Goal: Task Accomplishment & Management: Use online tool/utility

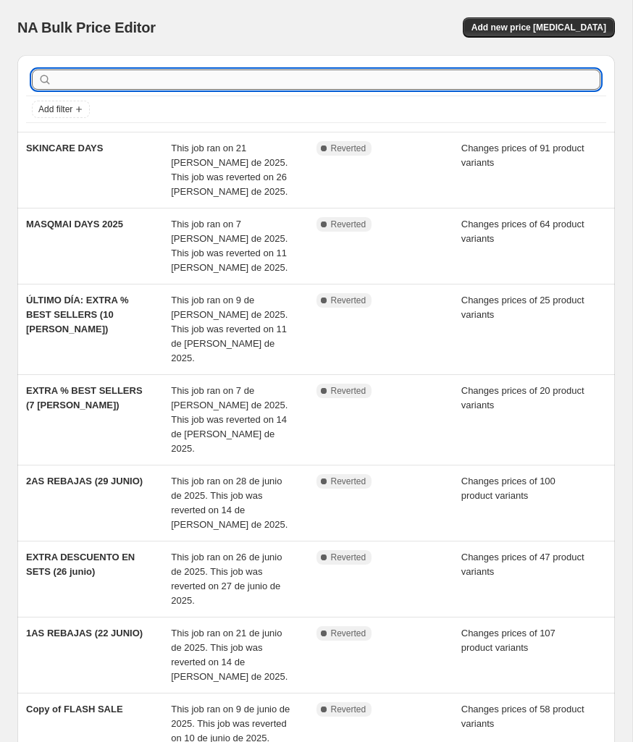
click at [124, 75] on input "text" at bounding box center [327, 79] width 545 height 20
type input "J"
type input "HAIR"
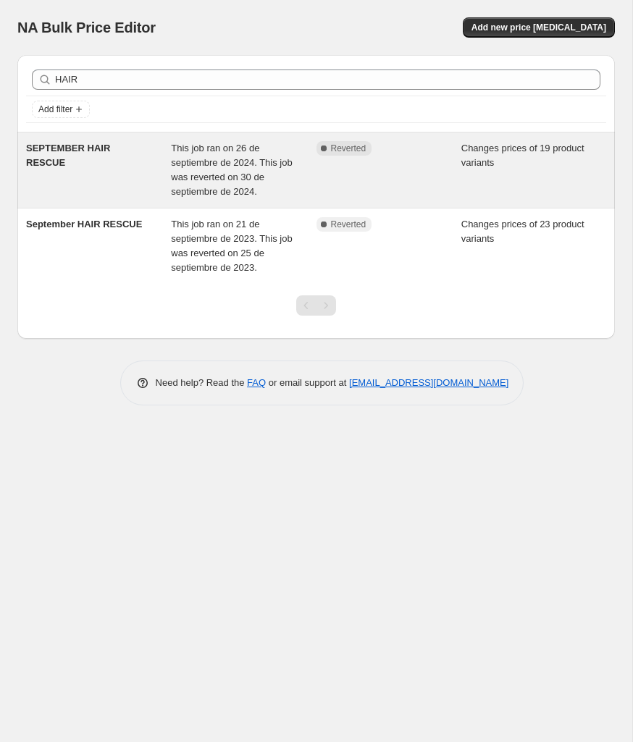
click at [64, 154] on div "SEPTEMBER HAIR RESCUE" at bounding box center [98, 170] width 145 height 58
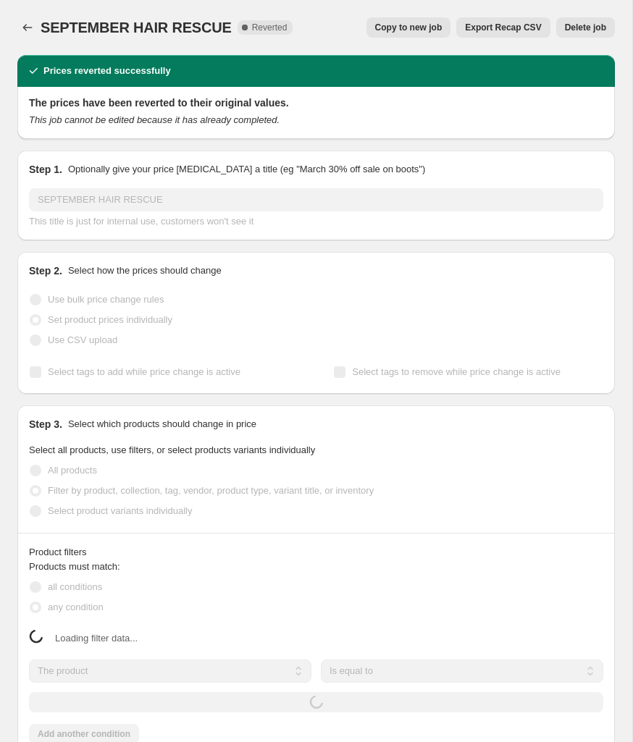
select select "collection"
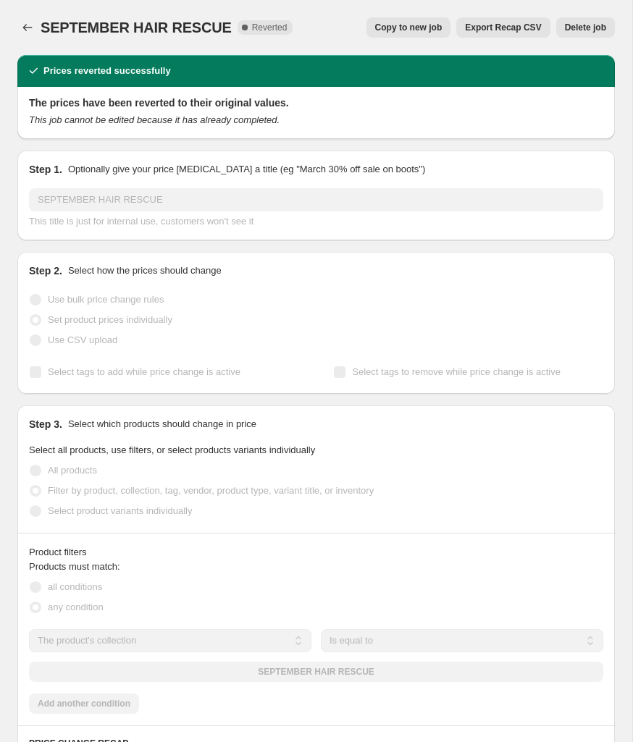
click at [414, 29] on span "Copy to new job" at bounding box center [408, 28] width 67 height 12
select select "collection"
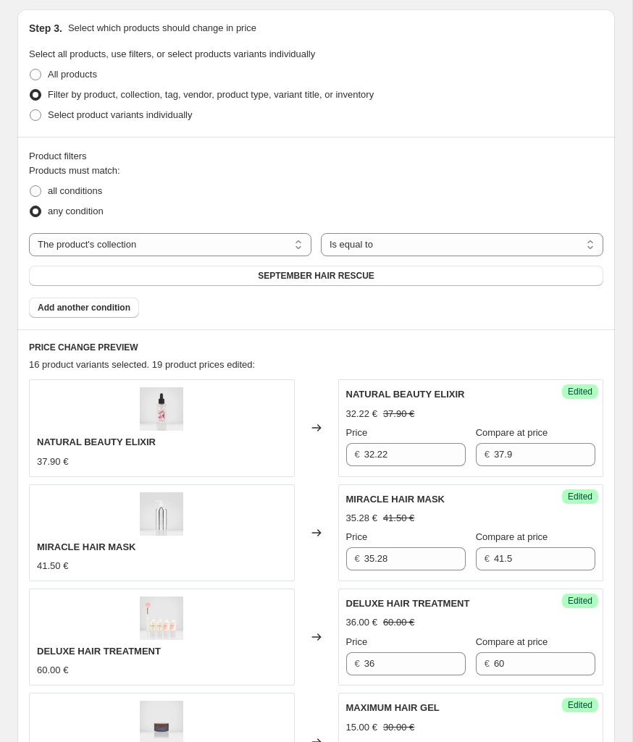
scroll to position [308, 0]
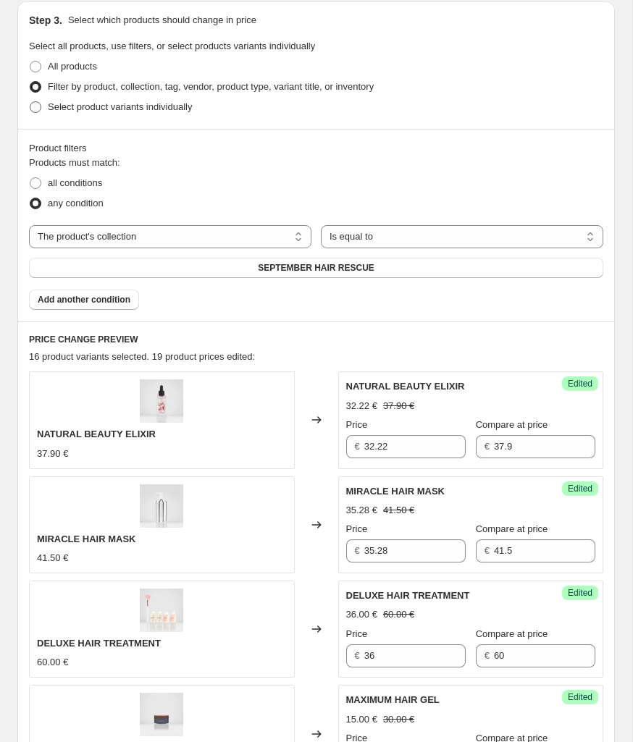
click at [187, 111] on span "Select product variants individually" at bounding box center [120, 106] width 144 height 11
click at [30, 102] on input "Select product variants individually" at bounding box center [30, 101] width 1 height 1
radio input "true"
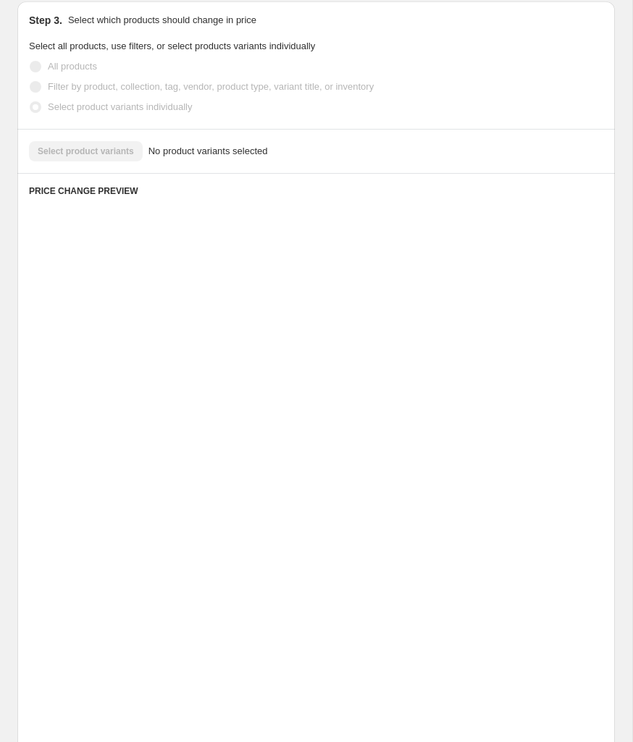
scroll to position [47, 0]
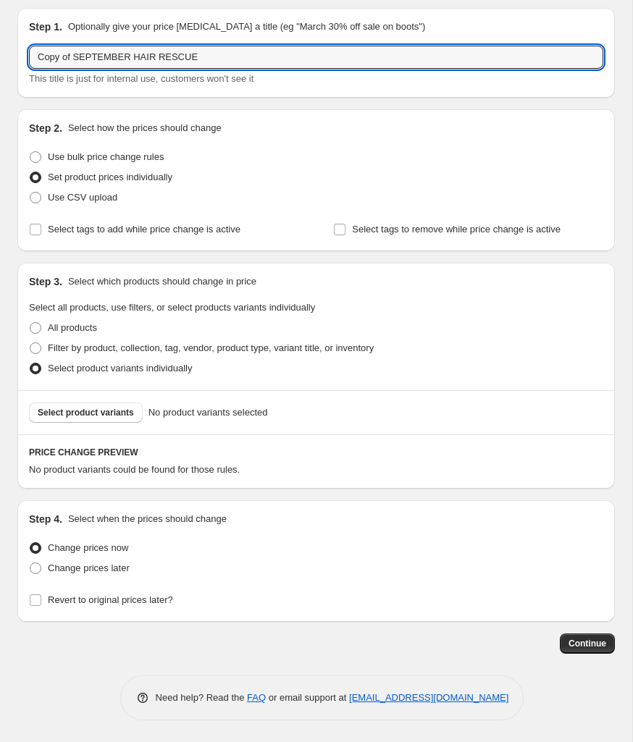
drag, startPoint x: 133, startPoint y: 57, endPoint x: 14, endPoint y: 56, distance: 118.7
click at [14, 56] on div "Step 1. Optionally give your price change job a title (eg "March 30% off sale o…" at bounding box center [310, 324] width 609 height 657
click at [148, 54] on input "HAIR RESCUE" at bounding box center [316, 57] width 574 height 23
type input "HAIR RESCUE 2025"
click at [69, 349] on span "Filter by product, collection, tag, vendor, product type, variant title, or inv…" at bounding box center [211, 347] width 326 height 11
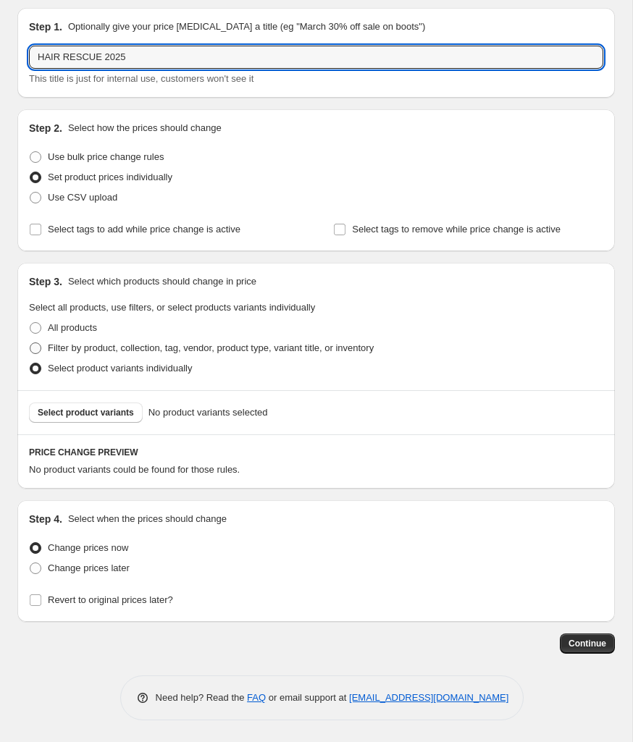
click at [30, 343] on input "Filter by product, collection, tag, vendor, product type, variant title, or inv…" at bounding box center [30, 342] width 1 height 1
radio input "true"
select select "collection"
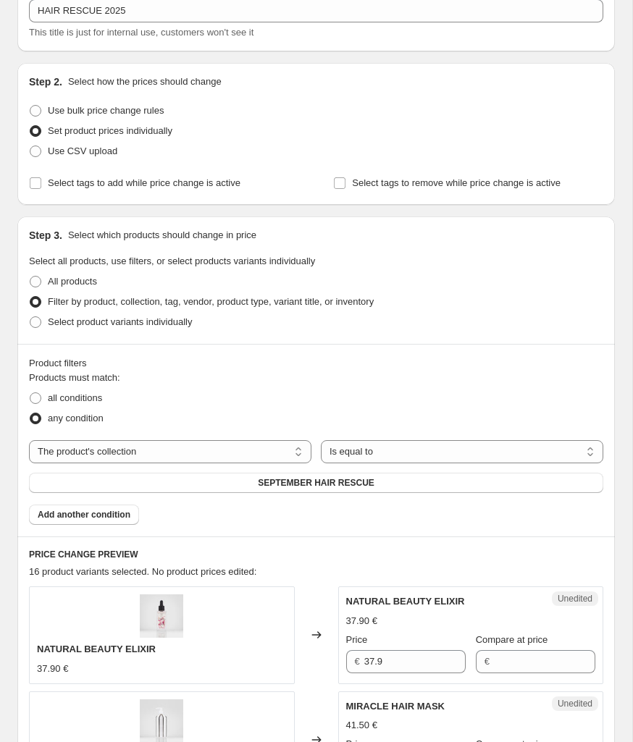
scroll to position [0, 0]
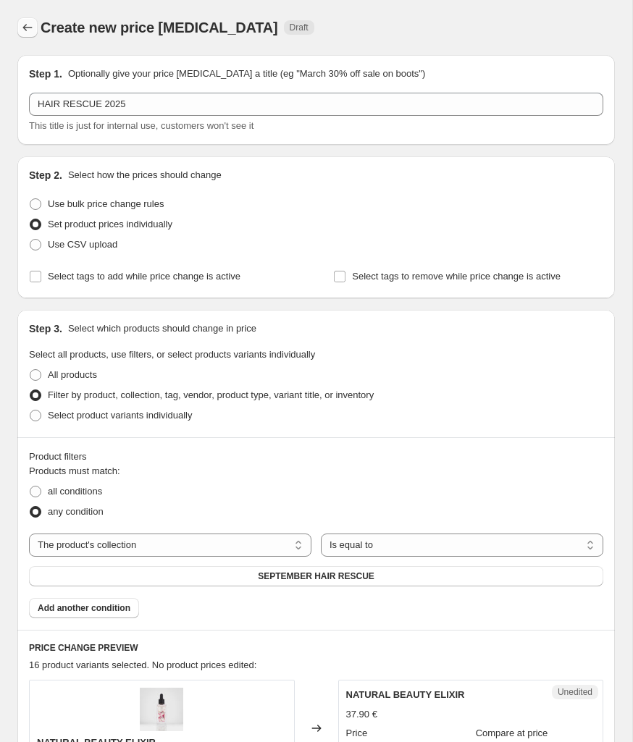
click at [28, 26] on icon "Price change jobs" at bounding box center [27, 27] width 14 height 14
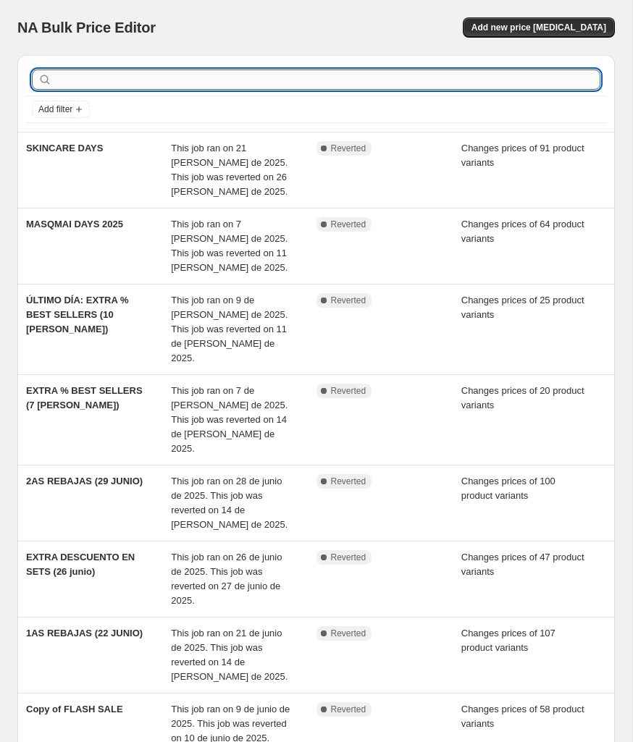
click at [96, 80] on input "text" at bounding box center [327, 79] width 545 height 20
type input "hair"
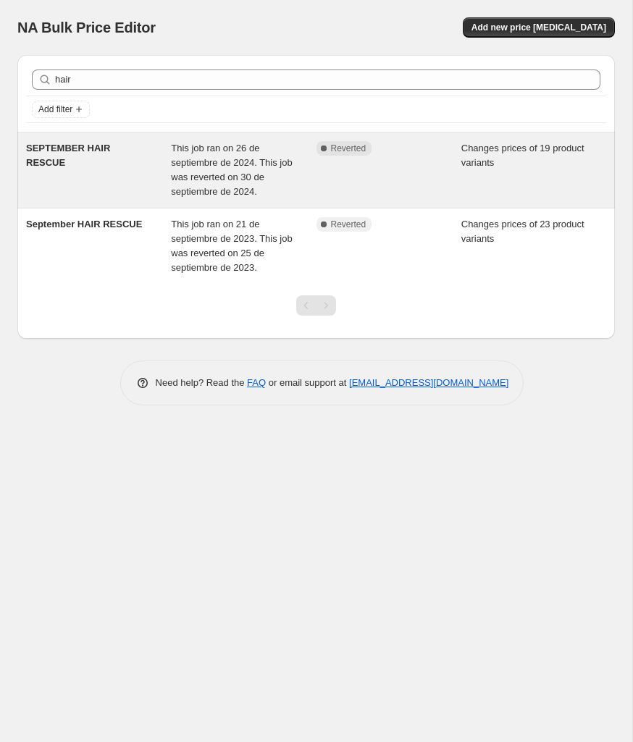
click at [82, 145] on span "SEPTEMBER HAIR RESCUE" at bounding box center [68, 155] width 84 height 25
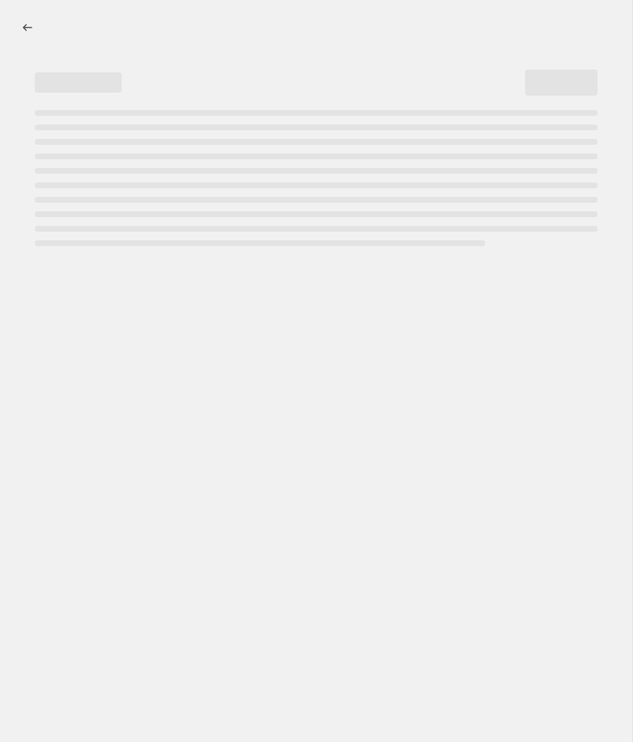
select select "collection"
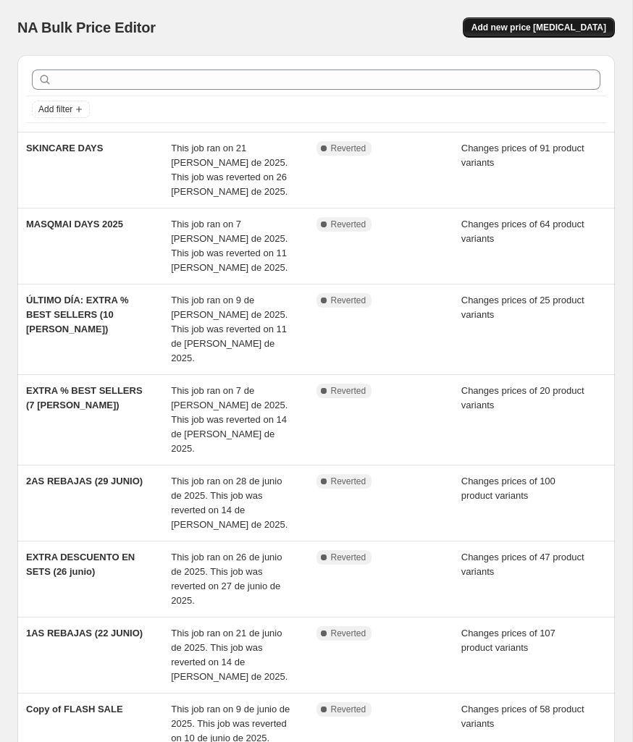
click at [532, 30] on span "Add new price [MEDICAL_DATA]" at bounding box center [538, 28] width 135 height 12
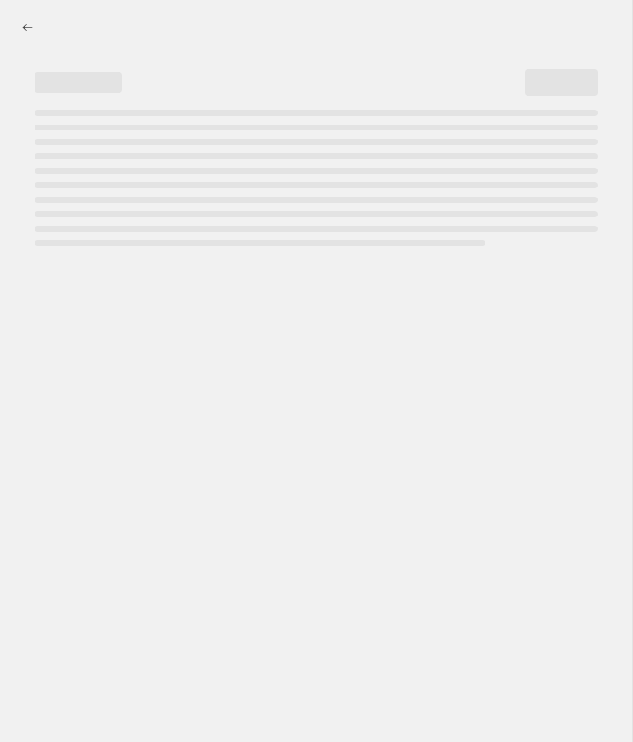
select select "percentage"
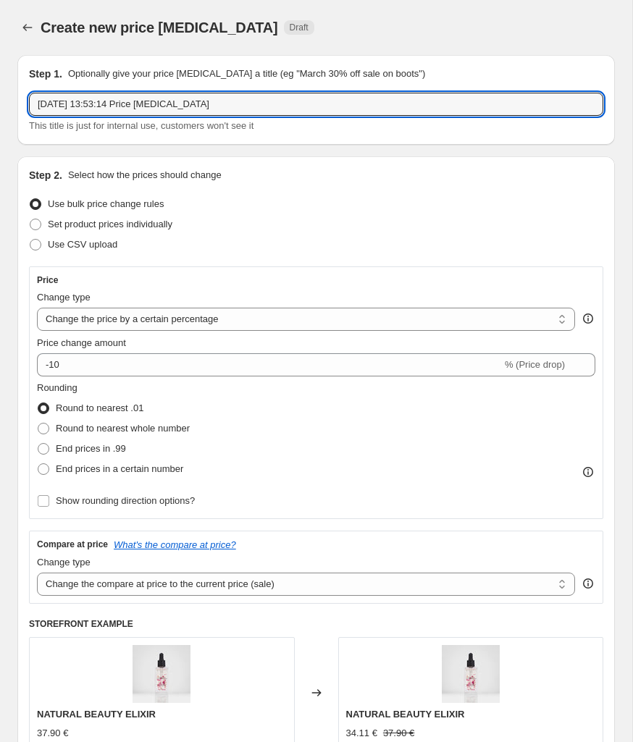
drag, startPoint x: 245, startPoint y: 108, endPoint x: 22, endPoint y: 106, distance: 222.9
click at [22, 106] on div "Step 1. Optionally give your price [MEDICAL_DATA] a title (eg "March 30% off sa…" at bounding box center [315, 100] width 597 height 90
type input "HAIR RESCUE 2025"
click at [22, 23] on icon "Price change jobs" at bounding box center [27, 27] width 14 height 14
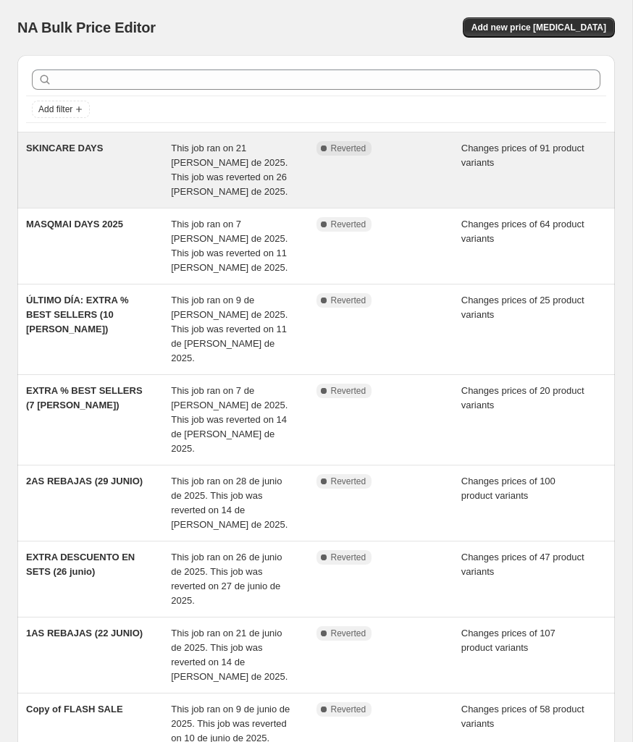
click at [108, 183] on div "SKINCARE DAYS" at bounding box center [98, 170] width 145 height 58
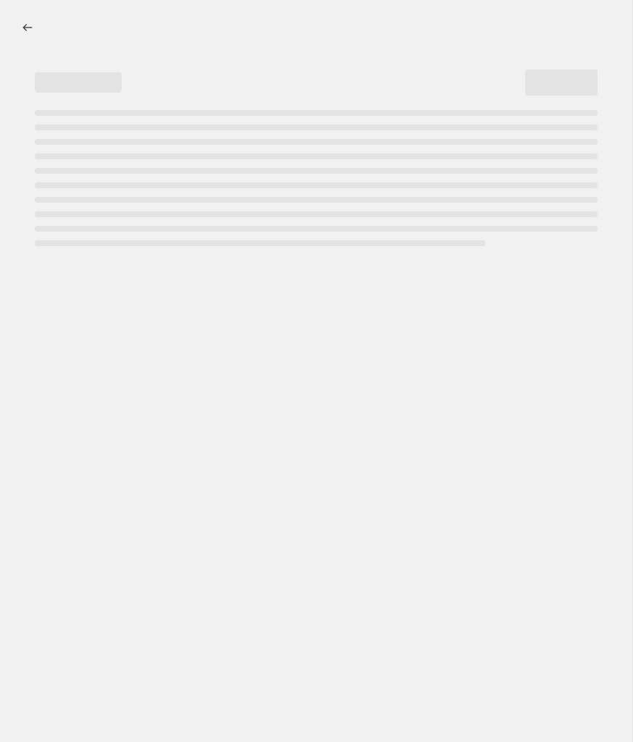
select select "product_status"
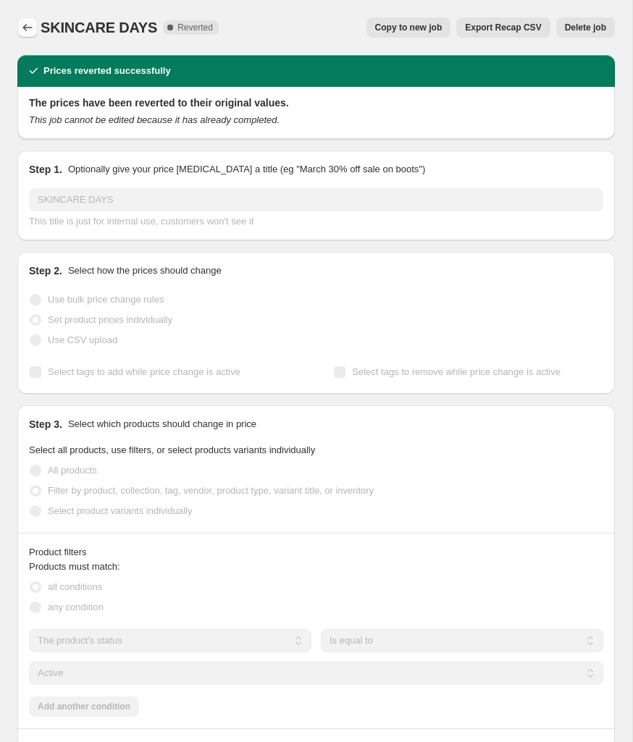
click at [20, 30] on icon "Price change jobs" at bounding box center [27, 27] width 14 height 14
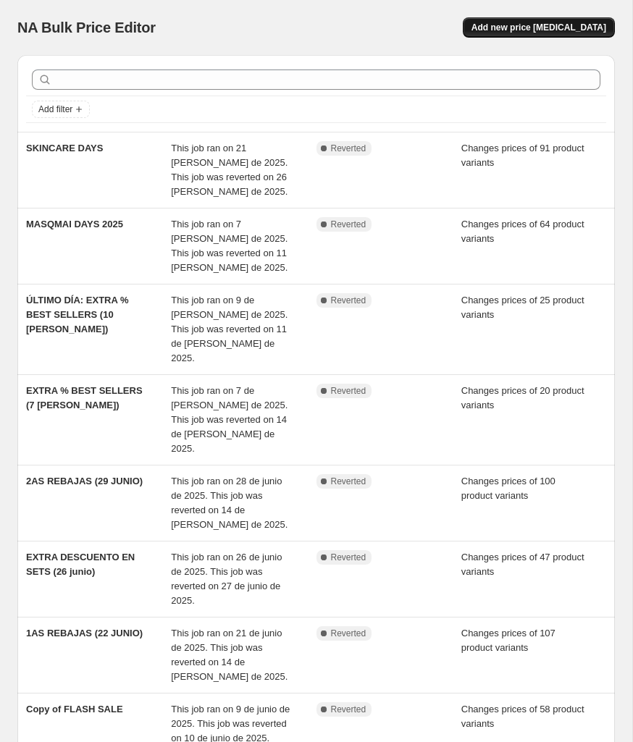
click at [518, 28] on span "Add new price [MEDICAL_DATA]" at bounding box center [538, 28] width 135 height 12
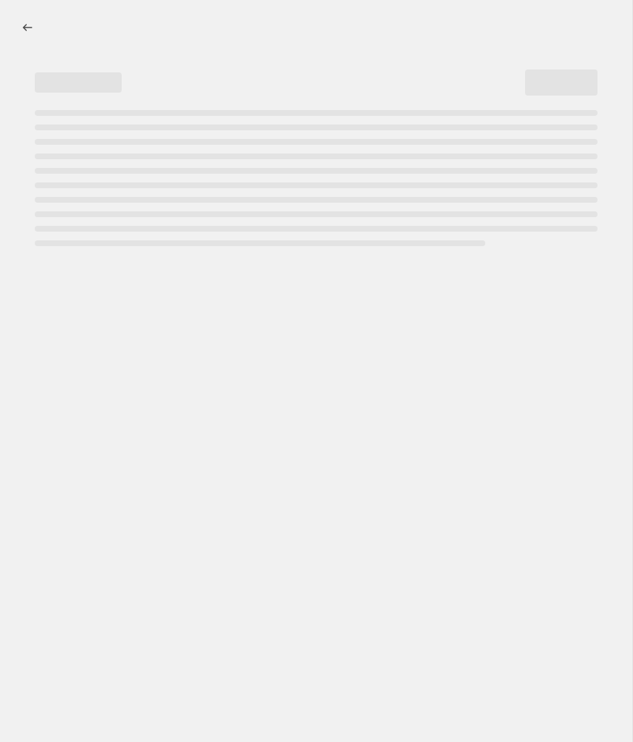
select select "percentage"
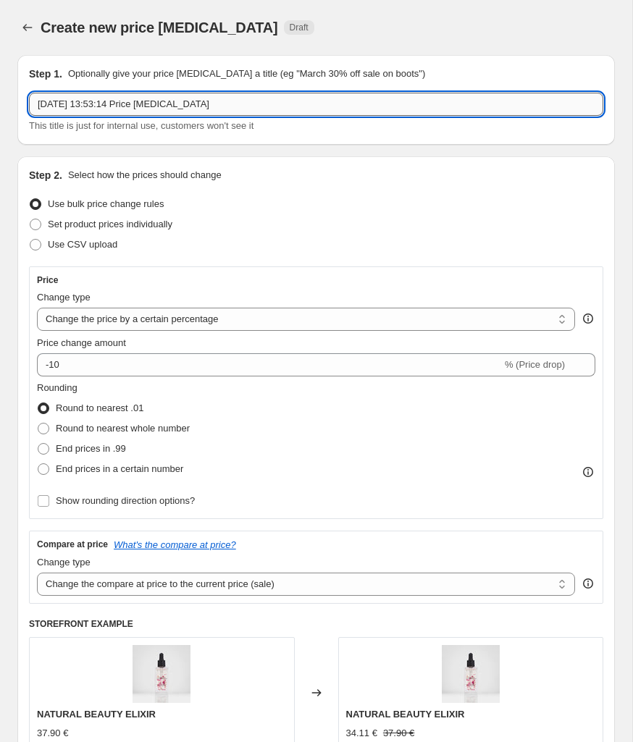
drag, startPoint x: 250, startPoint y: 101, endPoint x: 33, endPoint y: 104, distance: 217.2
click at [33, 104] on input "[DATE] 13:53:14 Price [MEDICAL_DATA]" at bounding box center [316, 104] width 574 height 23
type input "HAIR RESCUE 2025"
click at [114, 229] on span "Set product prices individually" at bounding box center [110, 224] width 124 height 11
click at [30, 219] on input "Set product prices individually" at bounding box center [30, 219] width 1 height 1
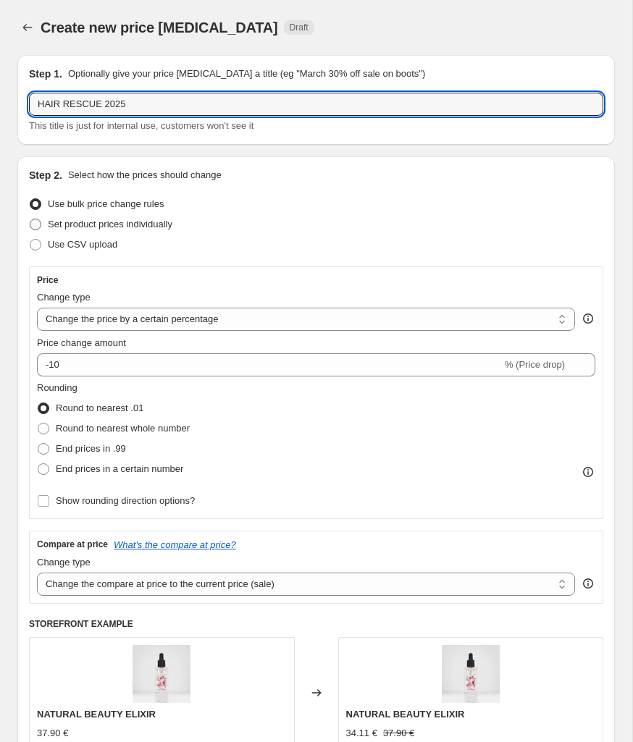
radio input "true"
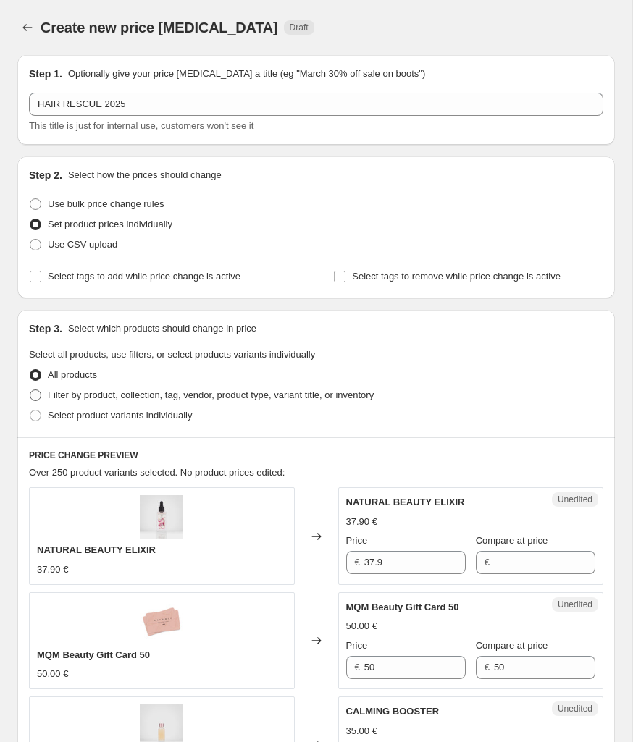
click at [167, 395] on span "Filter by product, collection, tag, vendor, product type, variant title, or inv…" at bounding box center [211, 394] width 326 height 11
click at [30, 390] on input "Filter by product, collection, tag, vendor, product type, variant title, or inv…" at bounding box center [30, 389] width 1 height 1
radio input "true"
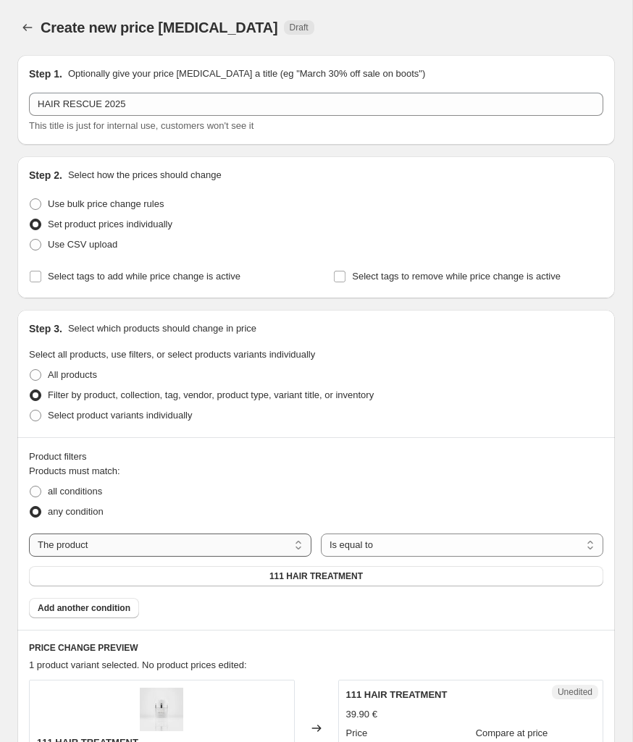
click at [235, 544] on select "The product The product's collection The product's tag The product's vendor The…" at bounding box center [170, 544] width 282 height 23
select select "collection"
click at [316, 579] on span "10% [MEDICAL_DATA] BOOSTER" at bounding box center [316, 576] width 138 height 12
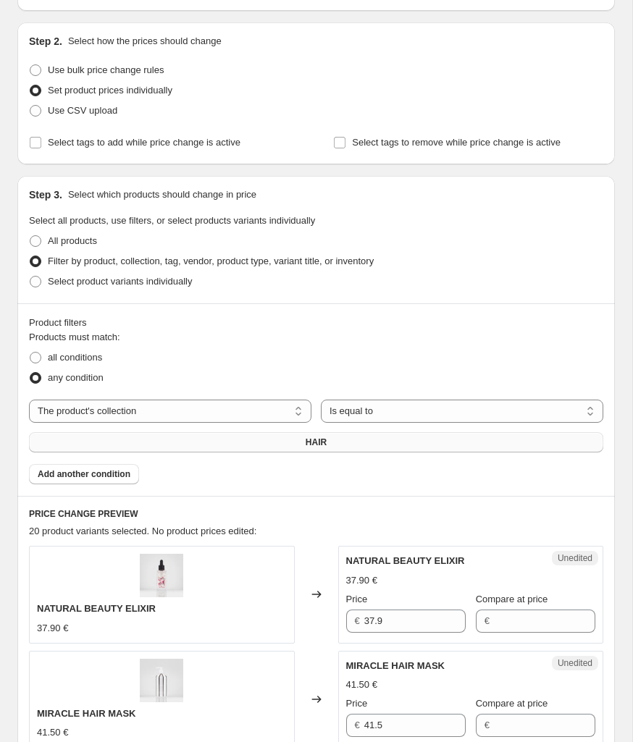
scroll to position [132, 0]
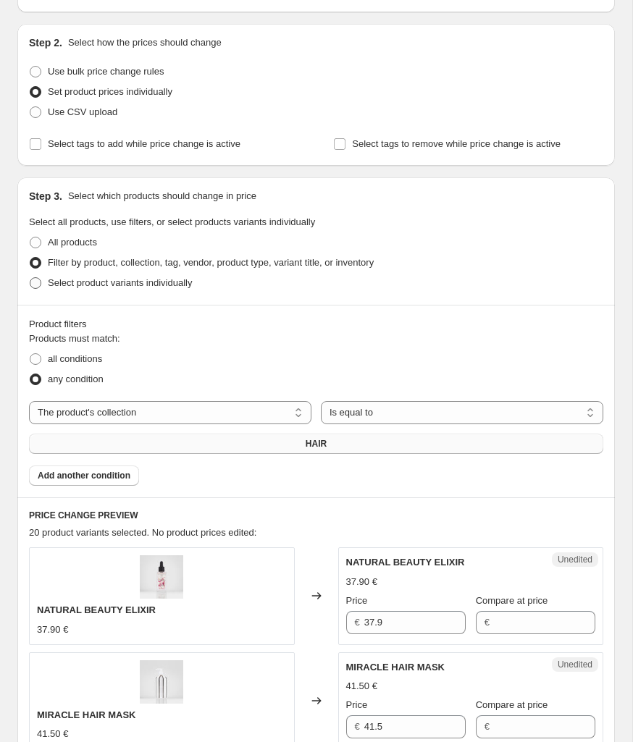
click at [69, 281] on span "Select product variants individually" at bounding box center [120, 282] width 144 height 11
click at [30, 278] on input "Select product variants individually" at bounding box center [30, 277] width 1 height 1
radio input "true"
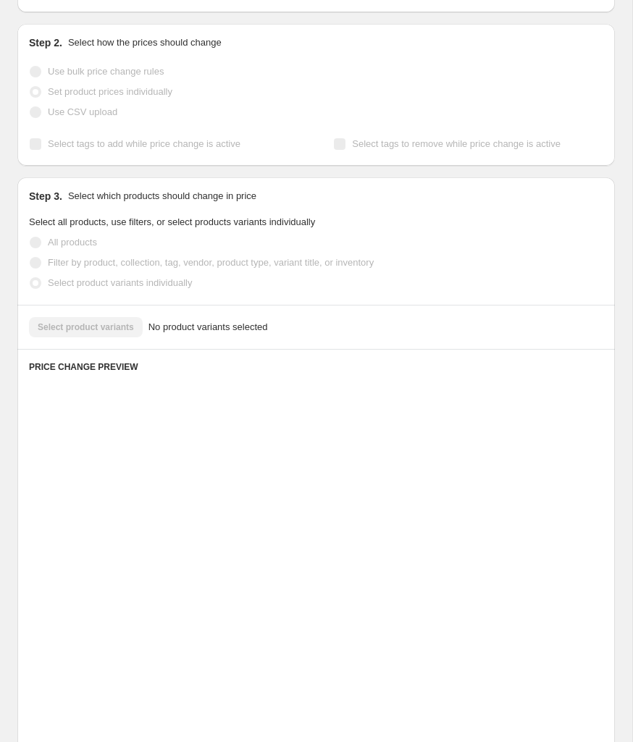
scroll to position [47, 0]
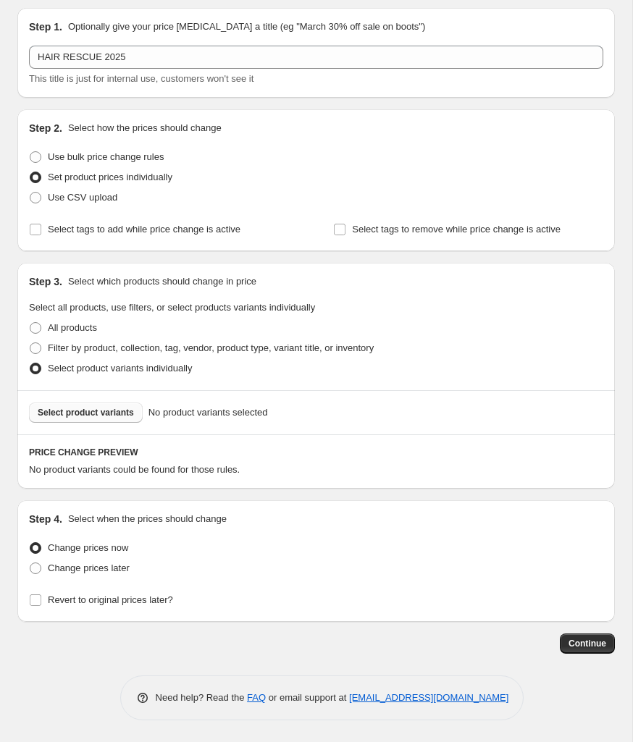
click at [105, 407] on span "Select product variants" at bounding box center [86, 413] width 96 height 12
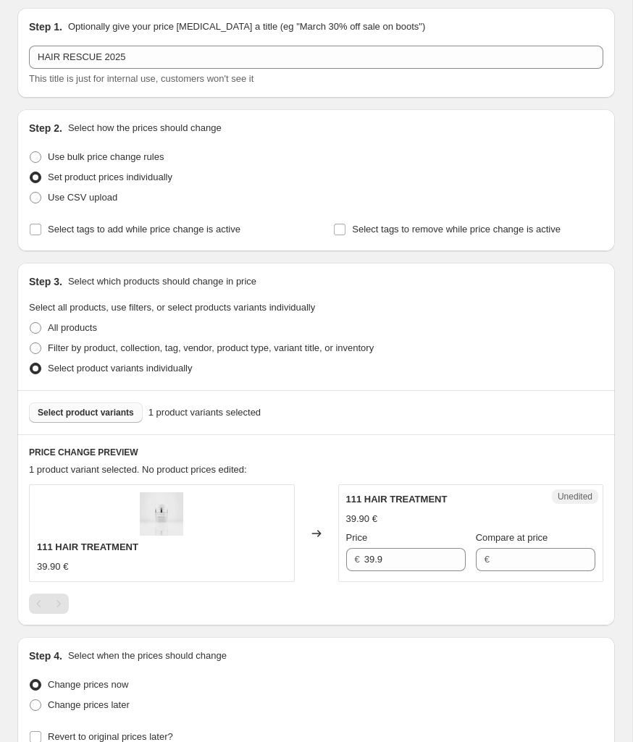
click at [90, 412] on span "Select product variants" at bounding box center [86, 413] width 96 height 12
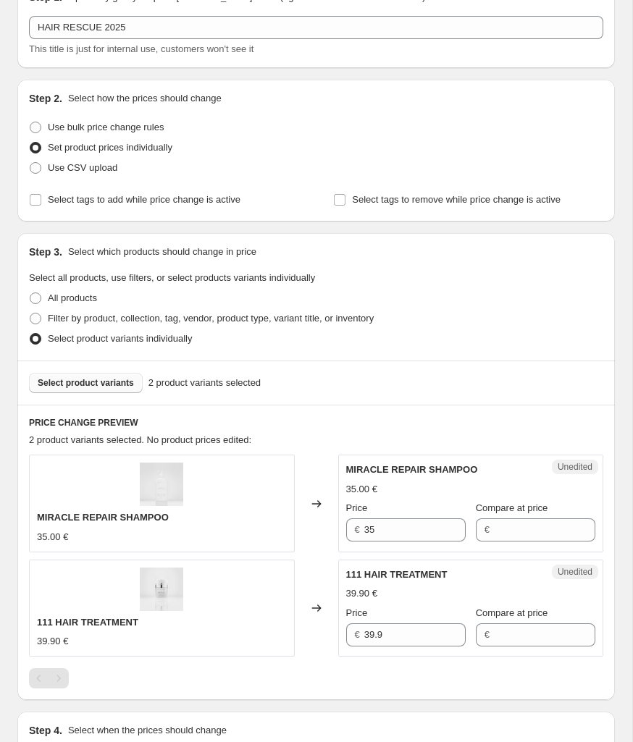
scroll to position [85, 0]
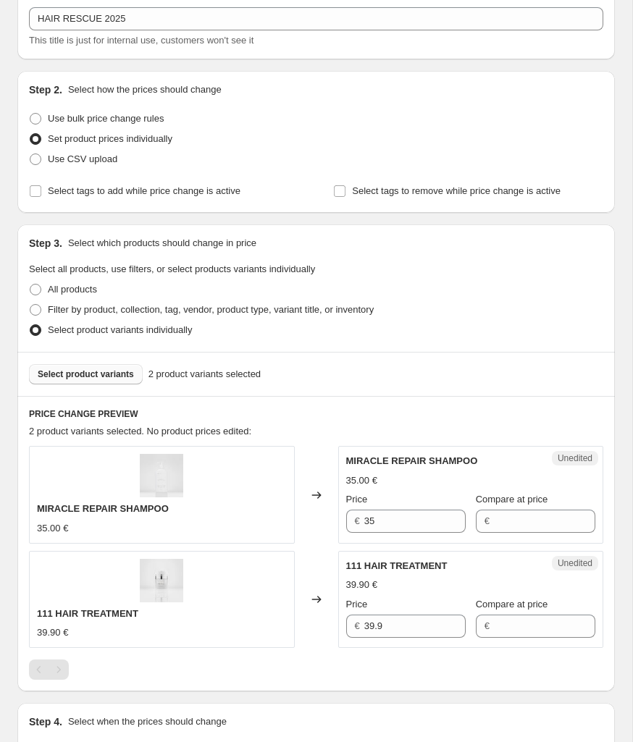
click at [82, 374] on span "Select product variants" at bounding box center [86, 374] width 96 height 12
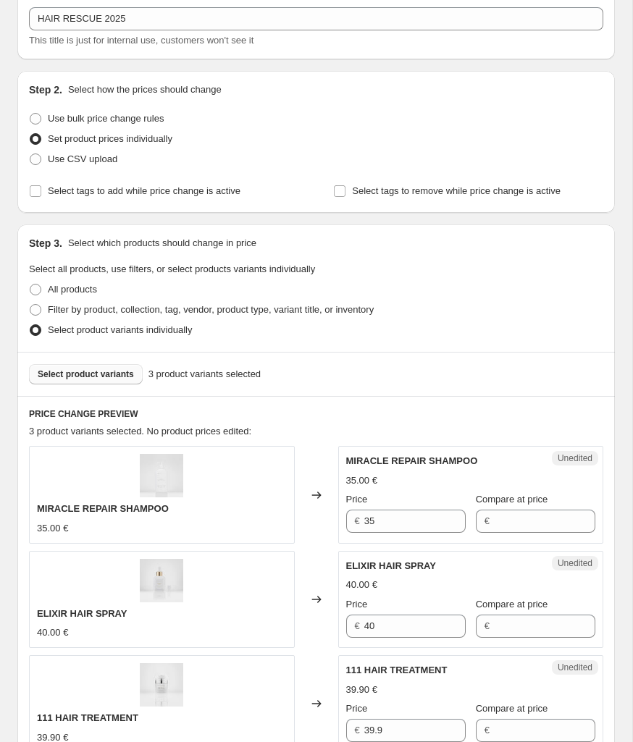
click at [123, 381] on button "Select product variants" at bounding box center [86, 374] width 114 height 20
click at [115, 373] on span "Select product variants" at bounding box center [86, 374] width 96 height 12
click at [120, 373] on span "Select product variants" at bounding box center [86, 374] width 96 height 12
click at [77, 378] on span "Select product variants" at bounding box center [86, 374] width 96 height 12
click at [119, 371] on span "Select product variants" at bounding box center [86, 374] width 96 height 12
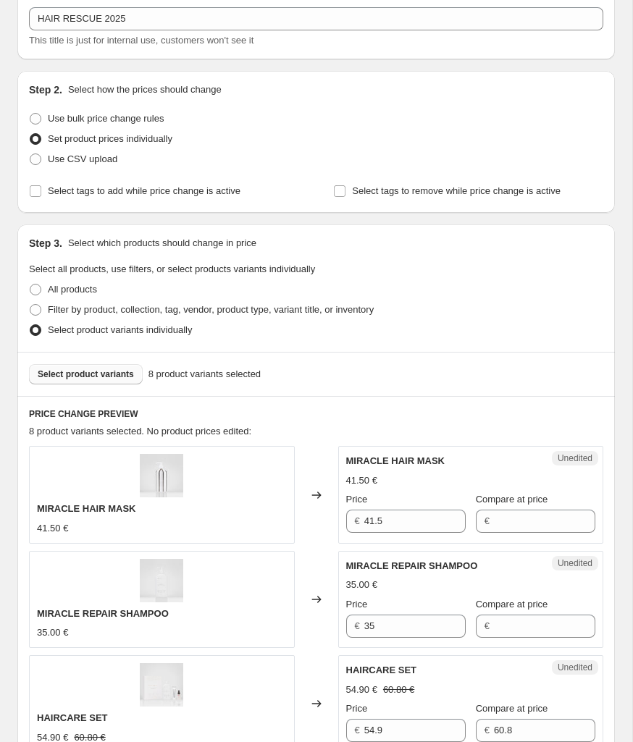
click at [104, 377] on span "Select product variants" at bounding box center [86, 374] width 96 height 12
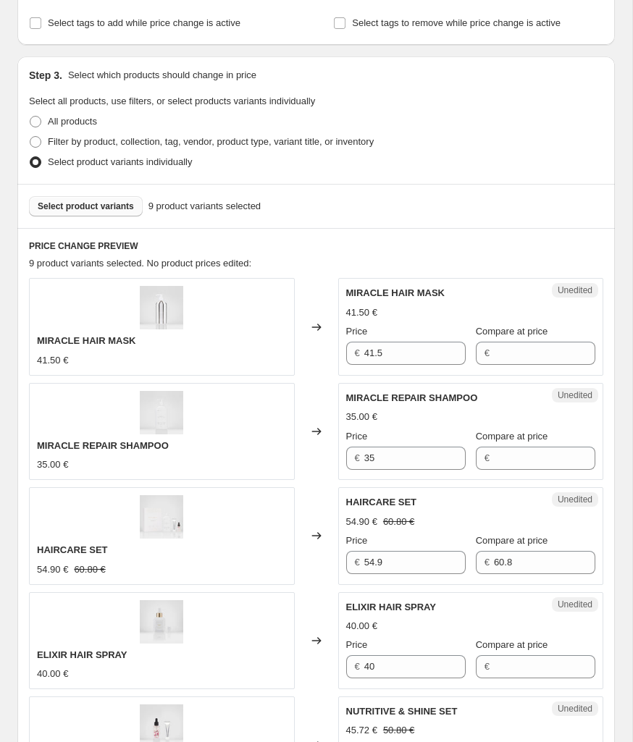
scroll to position [255, 0]
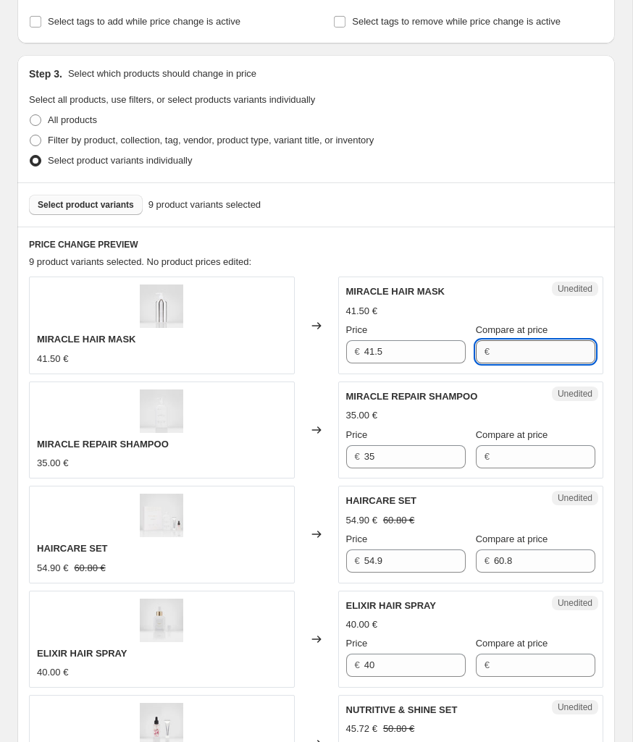
click at [537, 352] on input "Compare at price" at bounding box center [544, 351] width 101 height 23
type input "35.28"
click at [548, 456] on div "MIRACLE REPAIR SHAMPOO 35.00 € Price € 35 Compare at price €" at bounding box center [471, 428] width 250 height 79
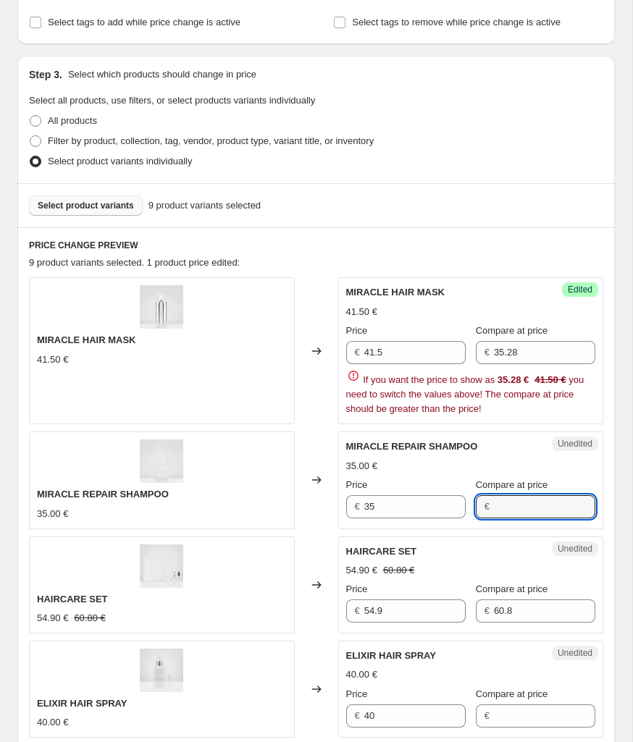
scroll to position [253, 0]
click at [524, 353] on input "35.28" at bounding box center [544, 353] width 101 height 23
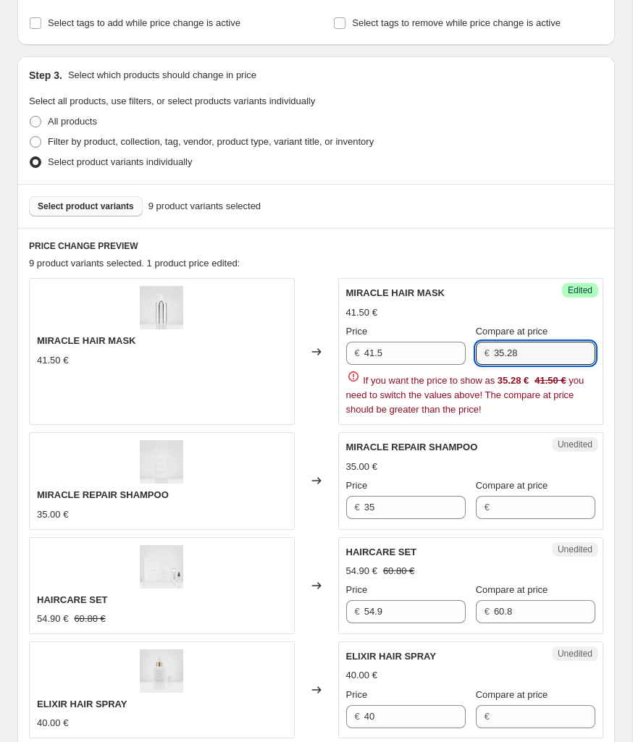
drag, startPoint x: 532, startPoint y: 353, endPoint x: 478, endPoint y: 353, distance: 53.6
click at [478, 353] on div "€ 35.28" at bounding box center [535, 353] width 119 height 23
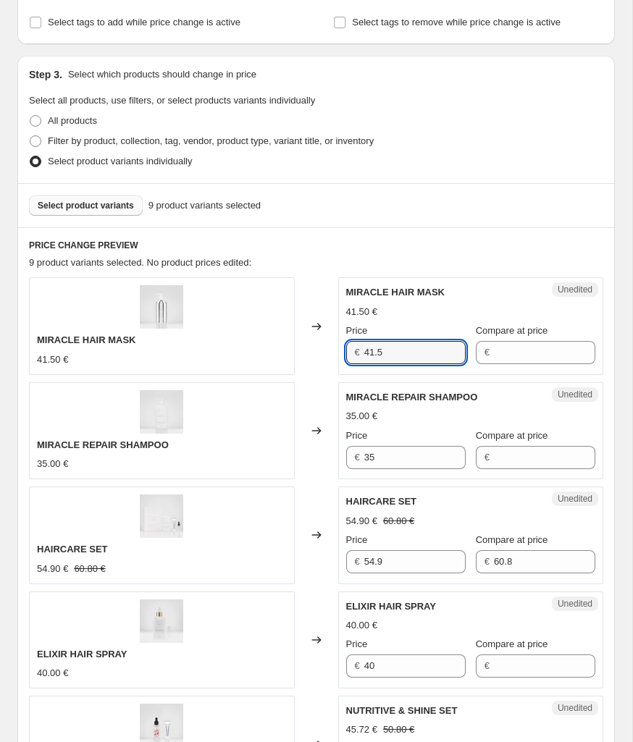
drag, startPoint x: 410, startPoint y: 350, endPoint x: 339, endPoint y: 351, distance: 70.9
click at [339, 351] on div "Unedited MIRACLE HAIR MASK 41.50 € Price € 41.5 Compare at price €" at bounding box center [471, 325] width 266 height 97
paste input "[URL][DOMAIN_NAME]"
type input "35.28"
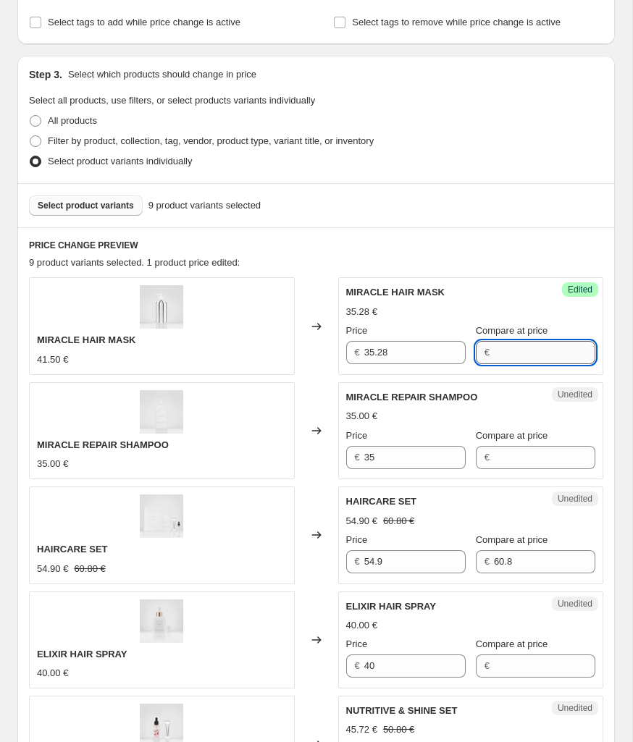
click at [545, 342] on input "Compare at price" at bounding box center [544, 352] width 101 height 23
type input "5"
type input "41.50"
click at [573, 448] on input "Compare at price" at bounding box center [544, 457] width 101 height 23
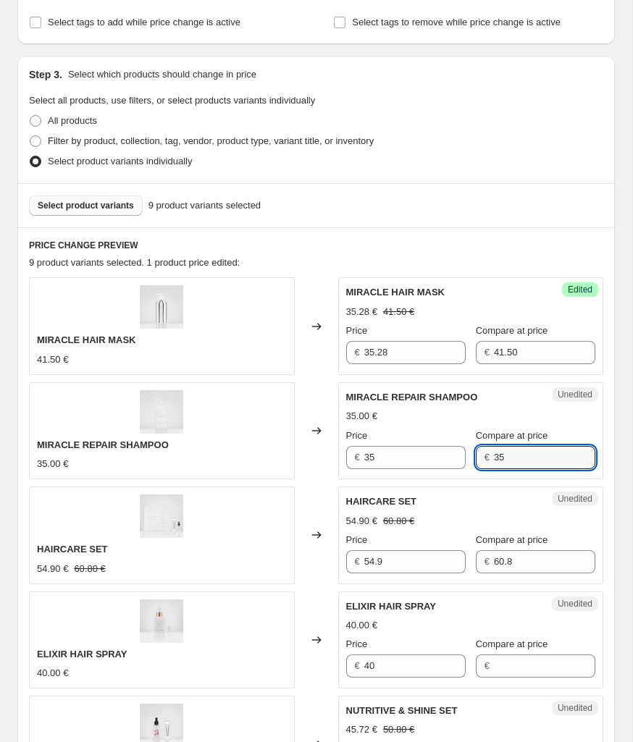
type input "35"
click at [395, 456] on input "35" at bounding box center [414, 457] width 101 height 23
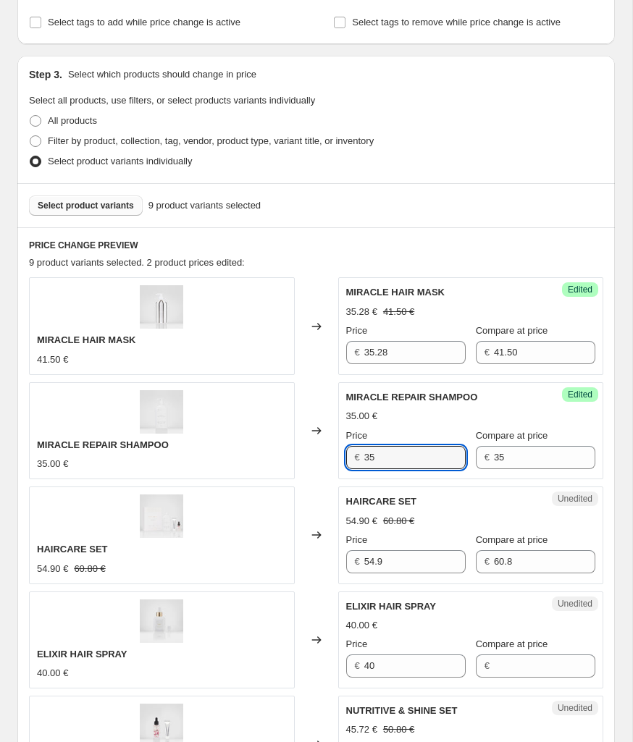
drag, startPoint x: 395, startPoint y: 456, endPoint x: 362, endPoint y: 455, distance: 33.3
click at [362, 455] on div "€ 35" at bounding box center [405, 457] width 119 height 23
type input "28"
click at [519, 494] on div "HAIRCARE SET" at bounding box center [442, 501] width 192 height 14
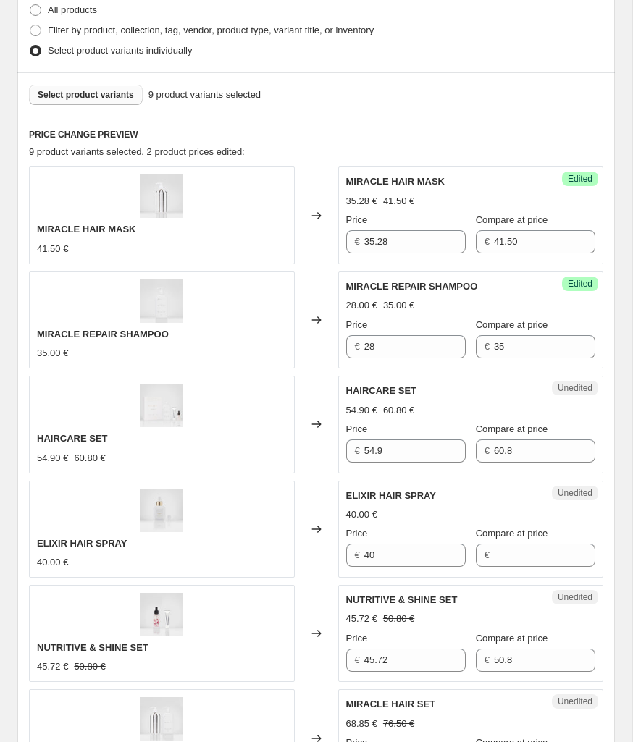
scroll to position [370, 0]
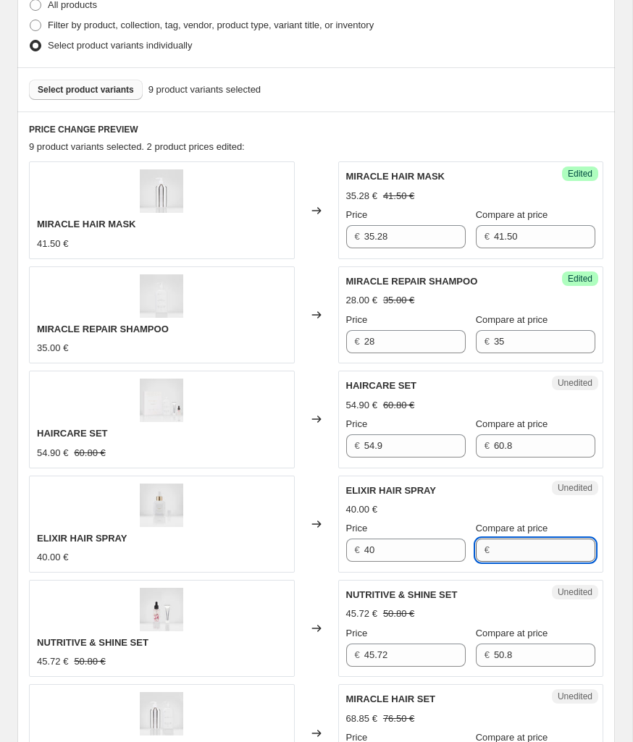
click at [536, 549] on input "Compare at price" at bounding box center [544, 549] width 101 height 23
type input "40"
click at [423, 549] on input "40" at bounding box center [414, 549] width 101 height 23
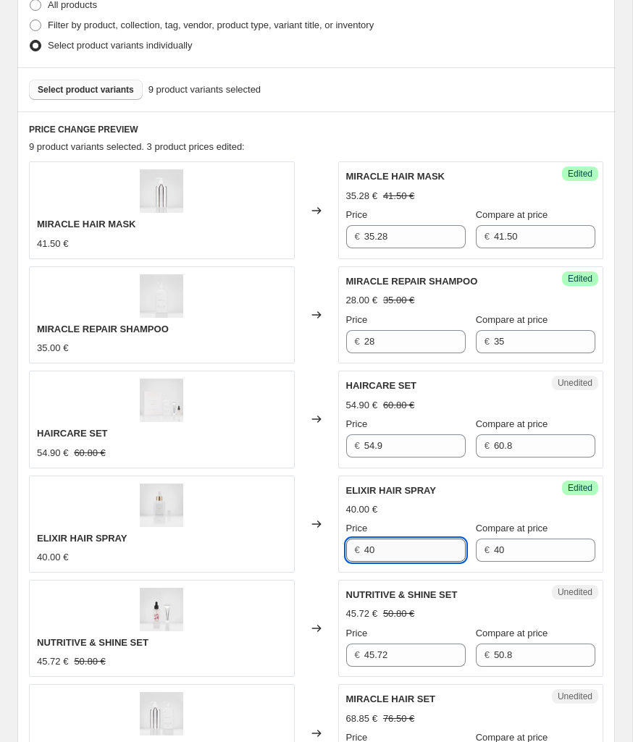
type input "4"
type input "28"
click at [502, 590] on div "NUTRITIVE & SHINE SET" at bounding box center [442, 595] width 192 height 14
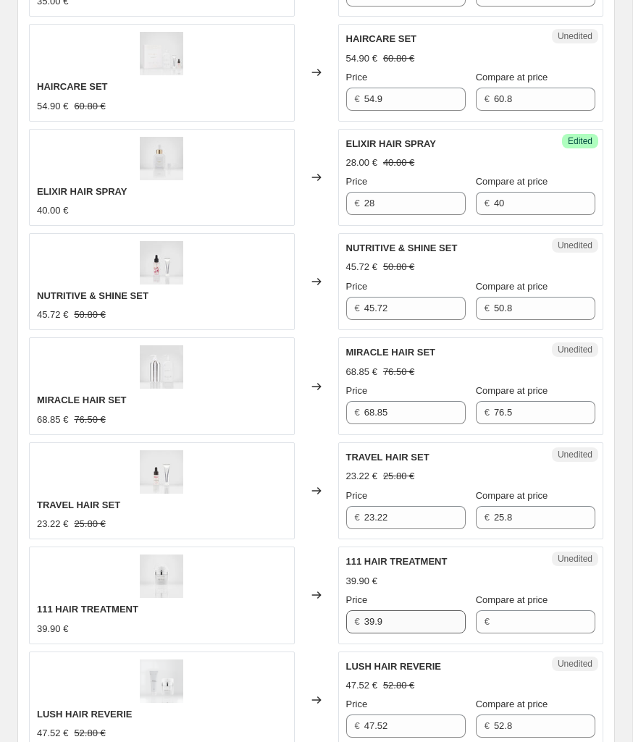
scroll to position [718, 0]
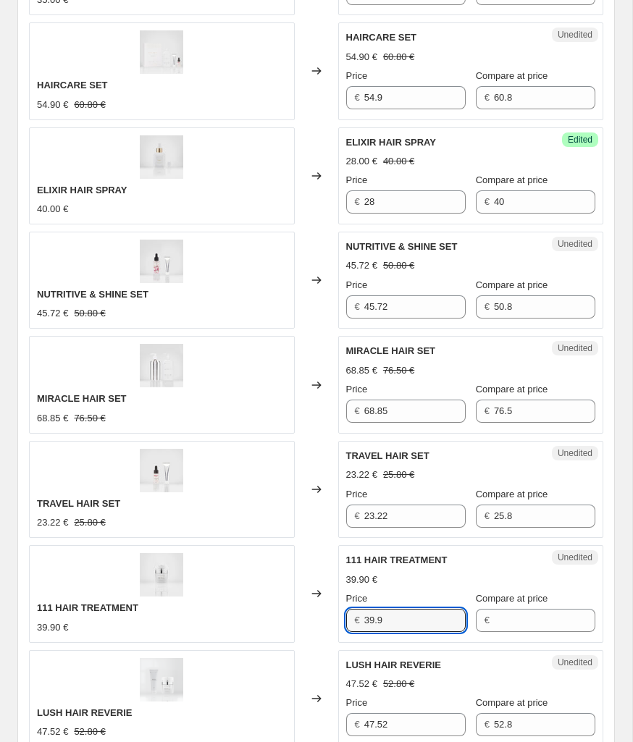
drag, startPoint x: 405, startPoint y: 620, endPoint x: 363, endPoint y: 618, distance: 42.0
click at [363, 618] on div "€ 39.9" at bounding box center [405, 620] width 119 height 23
click at [510, 620] on input "Compare at price" at bounding box center [544, 620] width 101 height 23
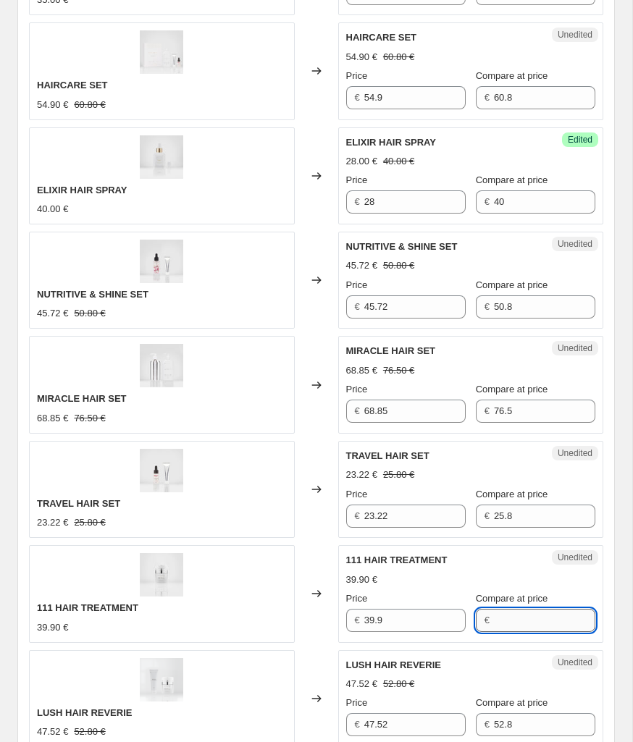
paste input "39.9"
type input "39.9"
click at [446, 620] on input "39.9" at bounding box center [414, 620] width 101 height 23
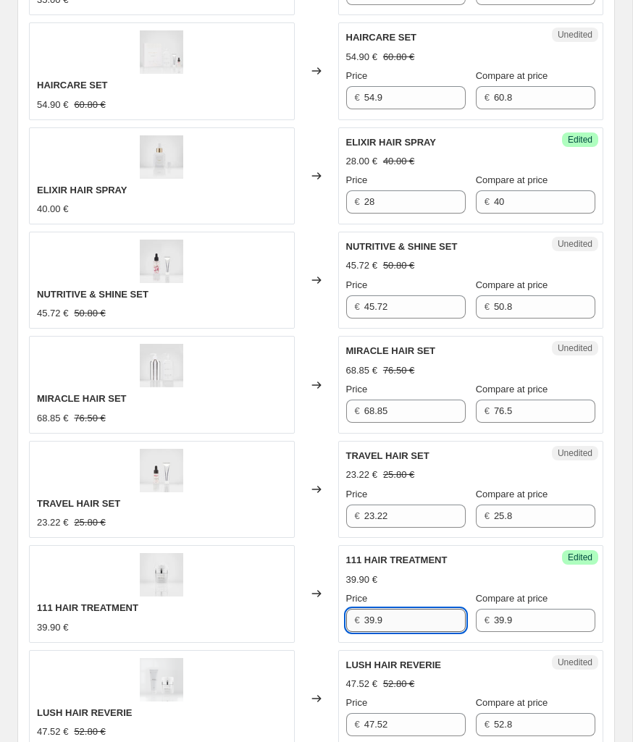
drag, startPoint x: 414, startPoint y: 620, endPoint x: 365, endPoint y: 620, distance: 49.2
click at [365, 620] on input "39.9" at bounding box center [414, 620] width 101 height 23
type input "29.93"
click at [508, 575] on div "29.93 € 39.90 €" at bounding box center [471, 580] width 250 height 14
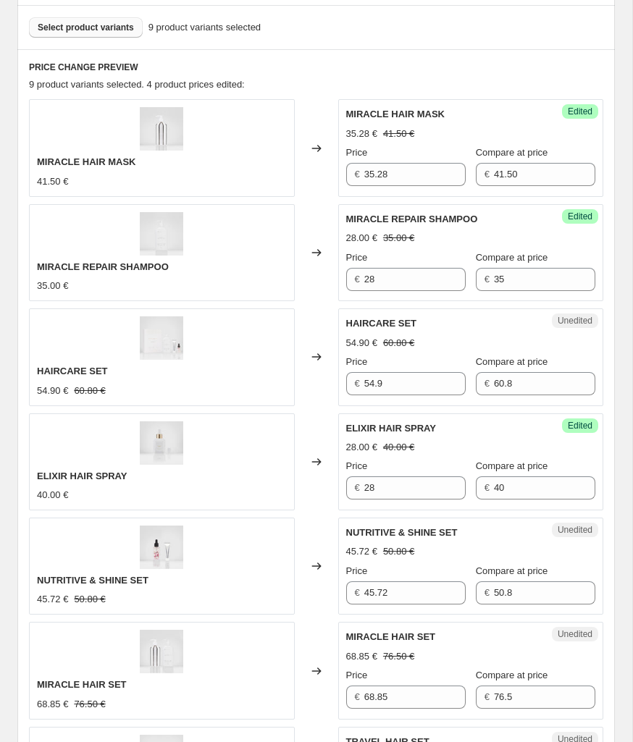
scroll to position [436, 0]
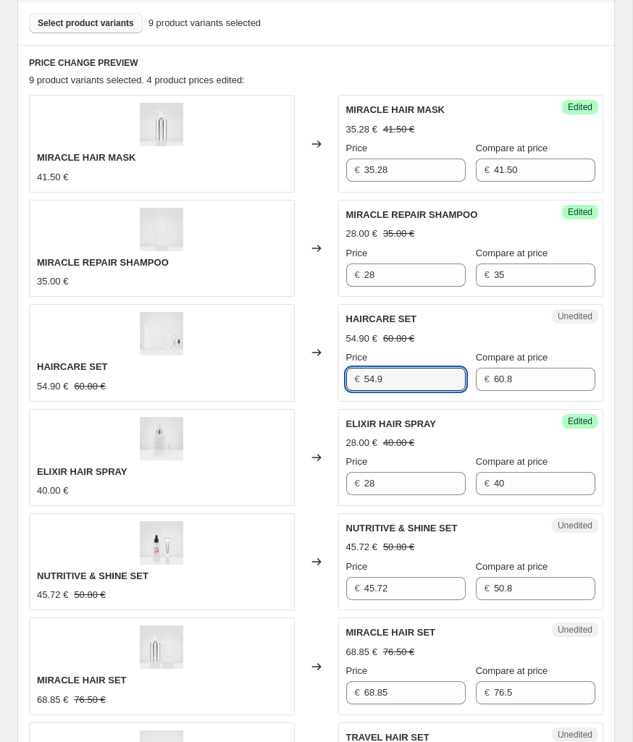
drag, startPoint x: 397, startPoint y: 379, endPoint x: 361, endPoint y: 379, distance: 35.5
click at [361, 379] on div "€ 54.9" at bounding box center [405, 379] width 119 height 23
drag, startPoint x: 546, startPoint y: 379, endPoint x: 487, endPoint y: 380, distance: 58.6
click at [487, 380] on div "€ 60.8" at bounding box center [535, 379] width 119 height 23
paste input "54.9"
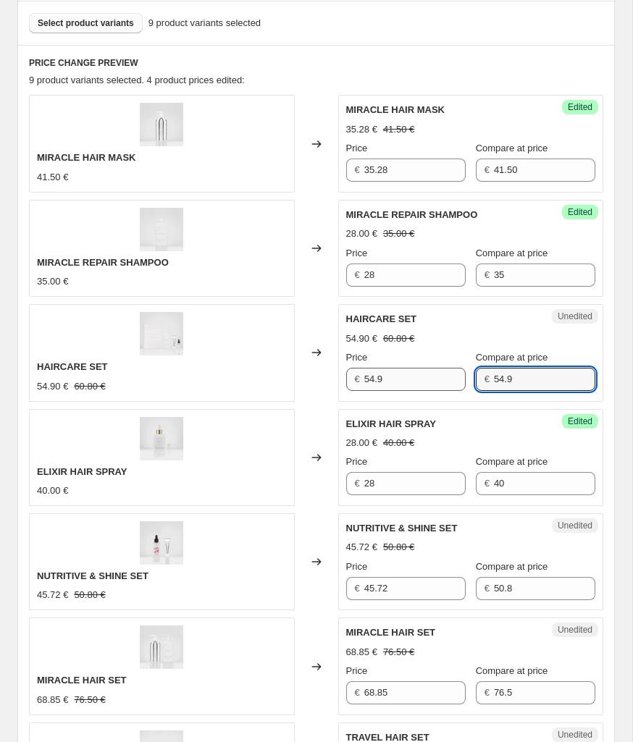
type input "54.9"
click at [426, 383] on input "54.9" at bounding box center [414, 379] width 101 height 23
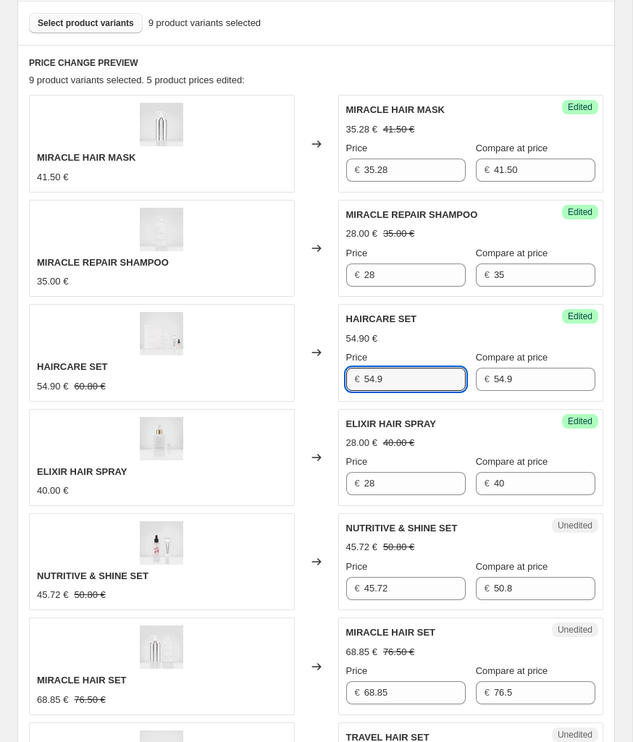
drag, startPoint x: 429, startPoint y: 380, endPoint x: 361, endPoint y: 380, distance: 68.0
click at [361, 380] on div "€ 54.9" at bounding box center [405, 379] width 119 height 23
drag, startPoint x: 420, startPoint y: 379, endPoint x: 373, endPoint y: 378, distance: 47.1
click at [373, 378] on input "54.9" at bounding box center [414, 379] width 101 height 23
type input "5"
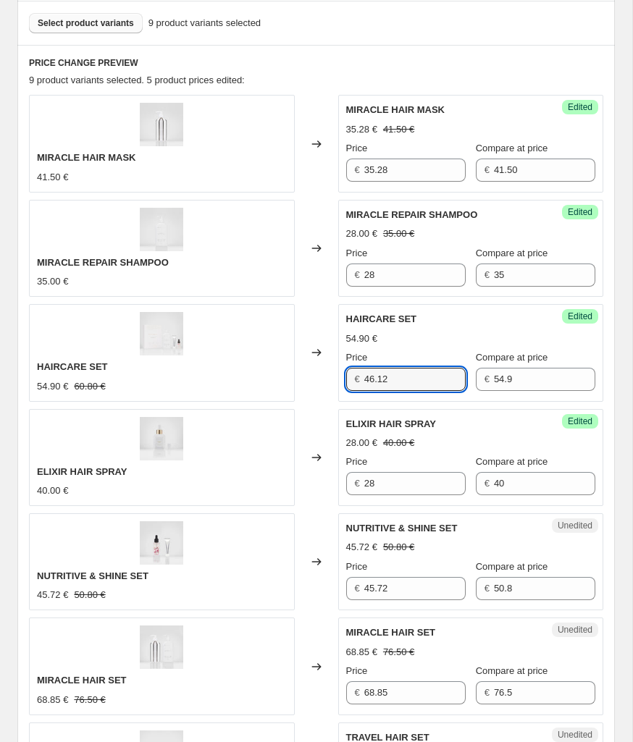
type input "46.12"
click at [541, 431] on div "ELIXIR HAIR SPRAY 28.00 € 40.00 € Price € 28 Compare at price € 40" at bounding box center [471, 456] width 250 height 79
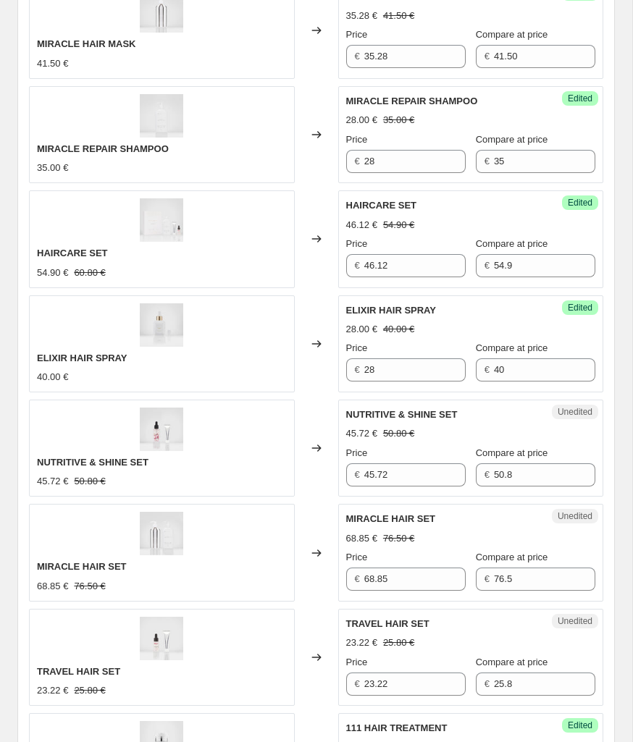
scroll to position [555, 0]
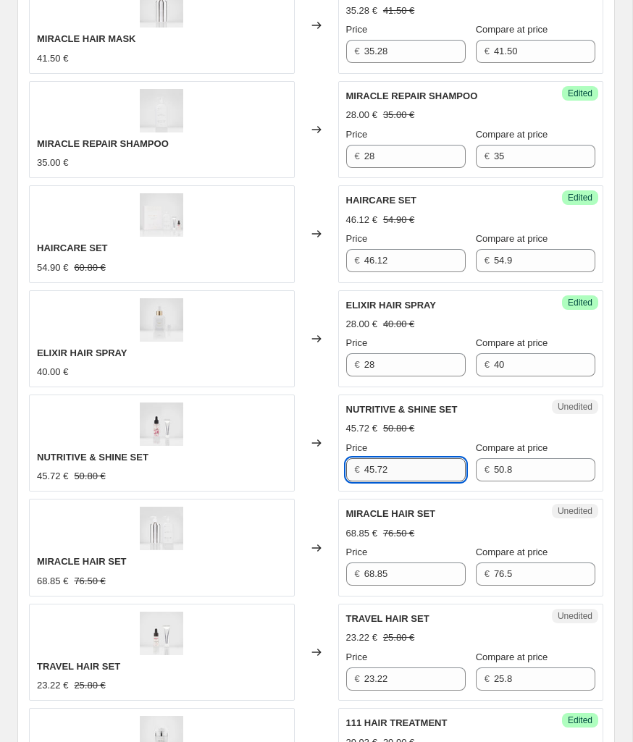
drag, startPoint x: 413, startPoint y: 470, endPoint x: 371, endPoint y: 468, distance: 41.3
click at [371, 468] on input "45.72" at bounding box center [414, 469] width 101 height 23
type input "44.56"
click at [507, 518] on div "MIRACLE HAIR SET" at bounding box center [442, 514] width 192 height 14
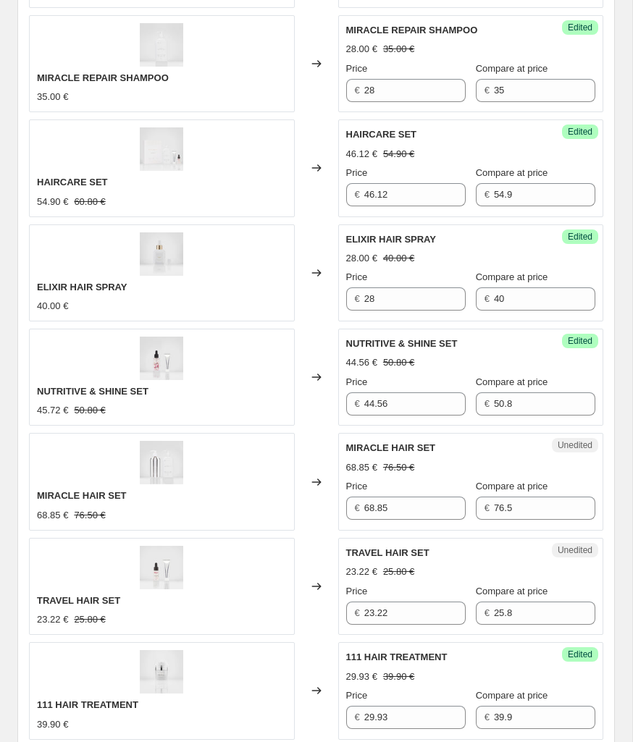
scroll to position [630, 0]
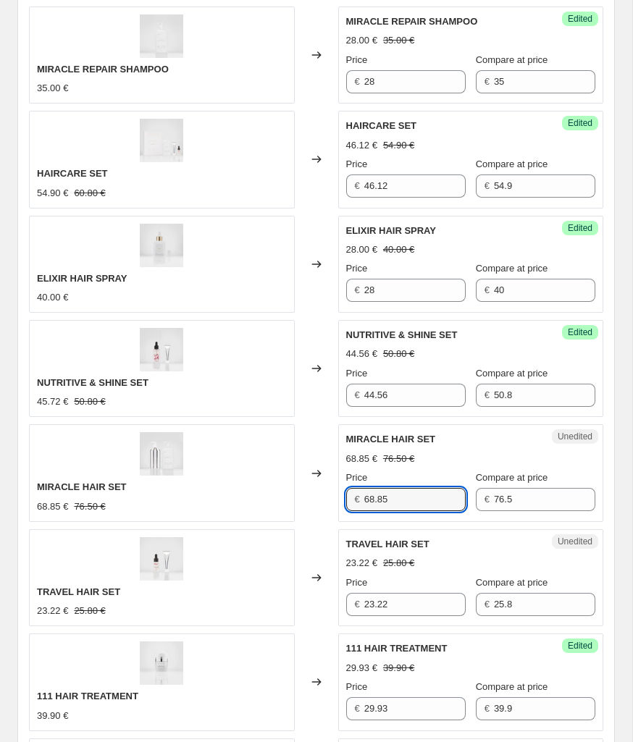
drag, startPoint x: 410, startPoint y: 498, endPoint x: 348, endPoint y: 497, distance: 61.5
click at [348, 497] on div "€ 68.85" at bounding box center [405, 499] width 119 height 23
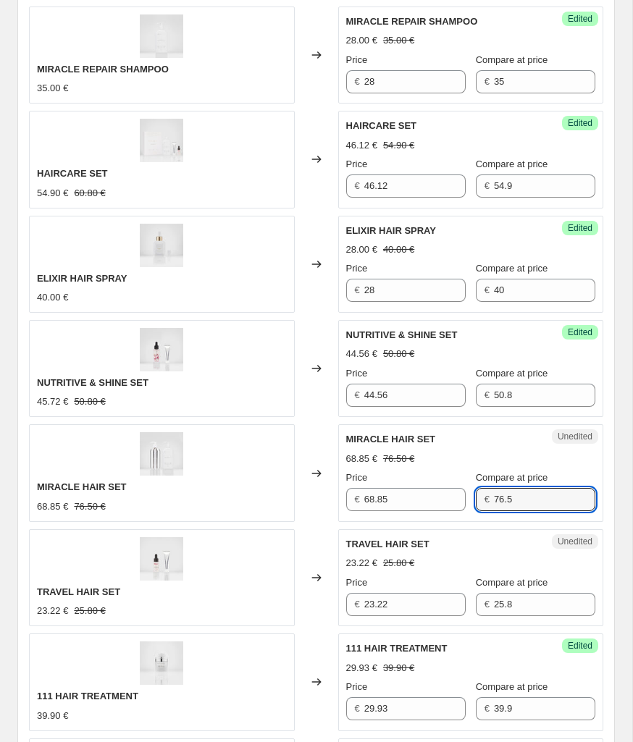
drag, startPoint x: 522, startPoint y: 501, endPoint x: 483, endPoint y: 500, distance: 38.4
click at [483, 500] on div "€ 76.5" at bounding box center [535, 499] width 119 height 23
paste input "68.8"
type input "68.85"
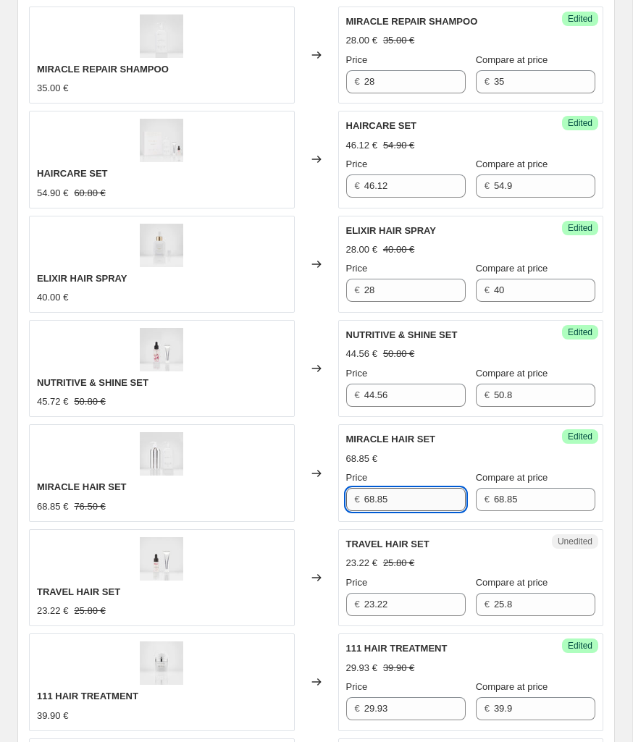
drag, startPoint x: 410, startPoint y: 502, endPoint x: 364, endPoint y: 502, distance: 45.6
click at [364, 502] on input "68.85" at bounding box center [414, 499] width 101 height 23
type input "56.95"
click at [481, 553] on div "TRAVEL HAIR SET 23.22 € 25.80 € Price € 23.22 Compare at price € 25.8" at bounding box center [471, 576] width 250 height 79
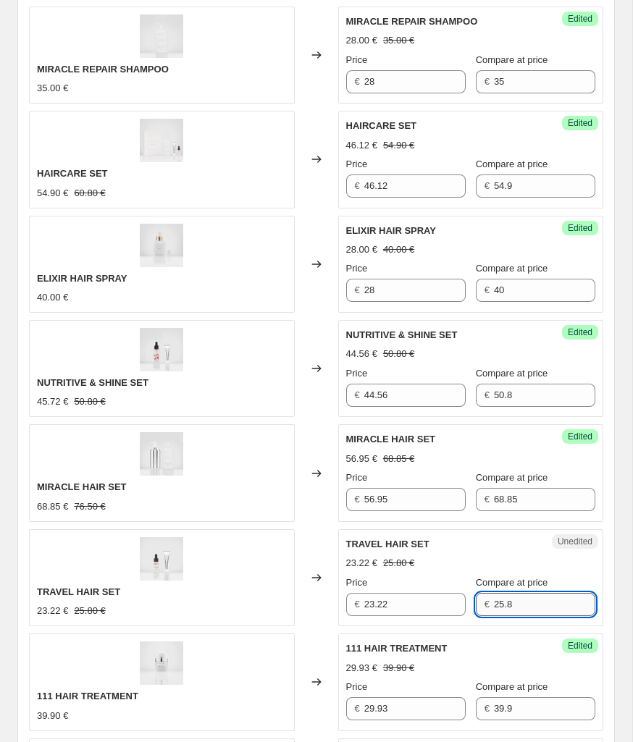
click at [528, 604] on input "25.8" at bounding box center [544, 604] width 101 height 23
type input "2"
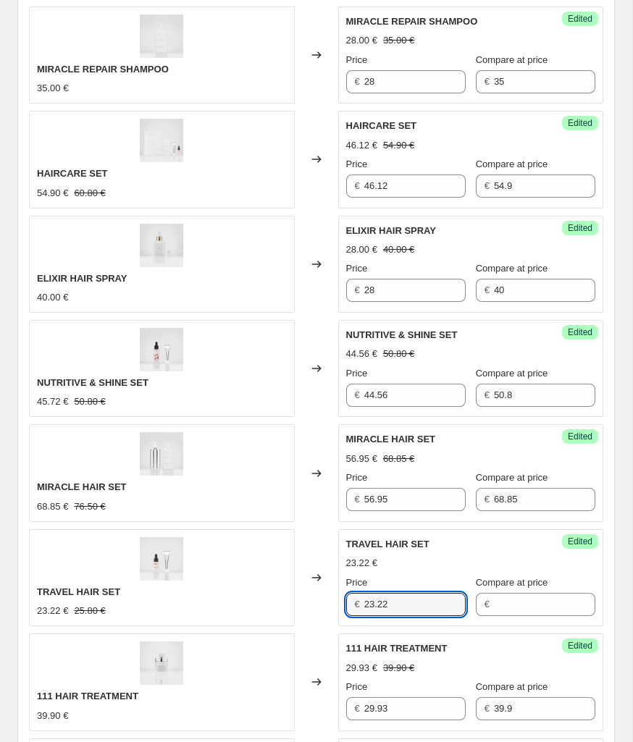
drag, startPoint x: 413, startPoint y: 599, endPoint x: 363, endPoint y: 599, distance: 49.9
click at [363, 599] on div "€ 23.22" at bounding box center [405, 604] width 119 height 23
click at [511, 608] on input "Compare at price" at bounding box center [544, 604] width 101 height 23
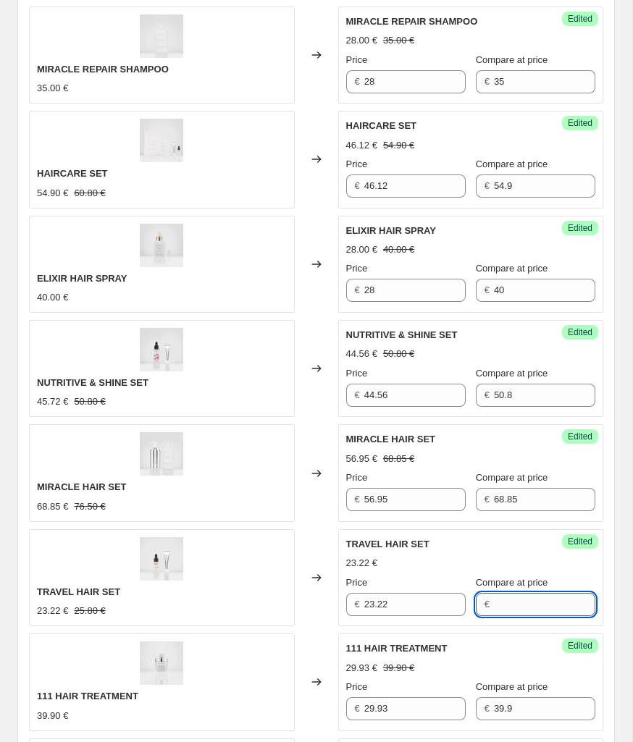
paste input "23.22"
type input "23.22"
click at [421, 605] on input "23.22" at bounding box center [414, 604] width 101 height 23
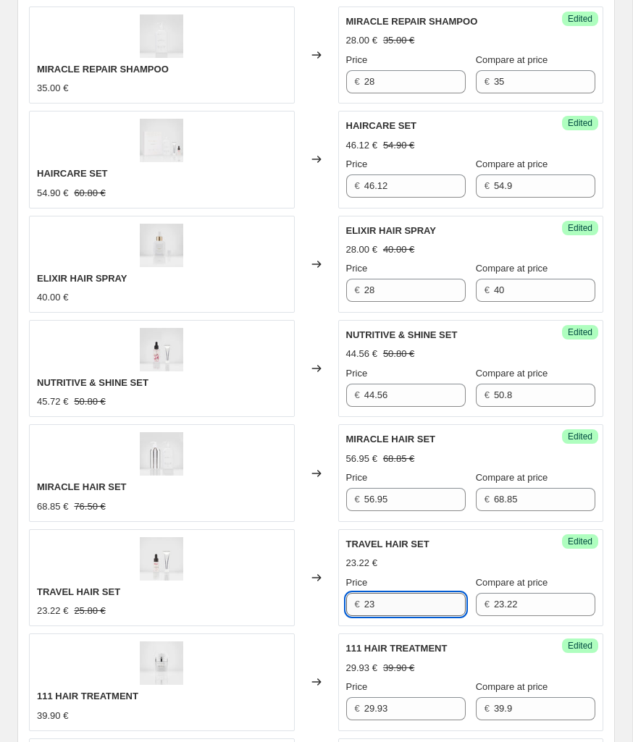
type input "2"
drag, startPoint x: 421, startPoint y: 604, endPoint x: 371, endPoint y: 605, distance: 50.7
click at [371, 605] on input "23.22" at bounding box center [414, 604] width 101 height 23
type input "22.06"
click at [534, 654] on div "111 HAIR TREATMENT" at bounding box center [442, 648] width 192 height 14
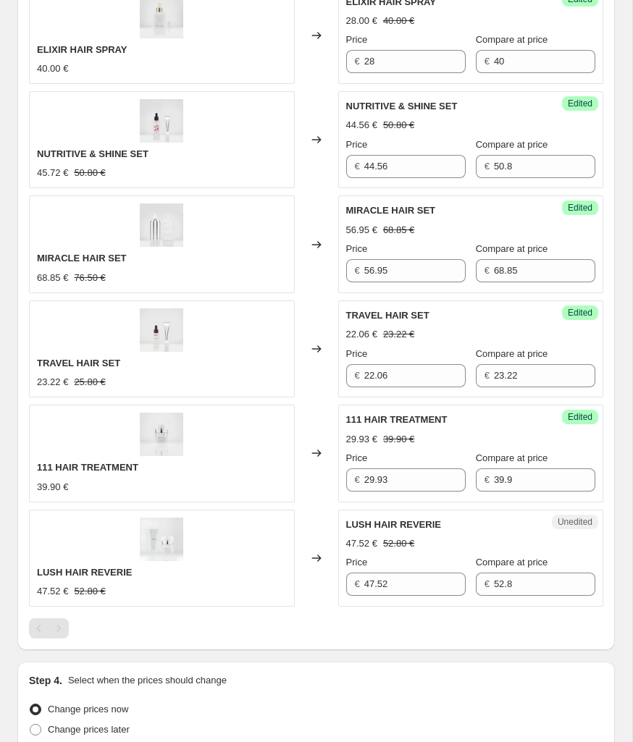
scroll to position [865, 0]
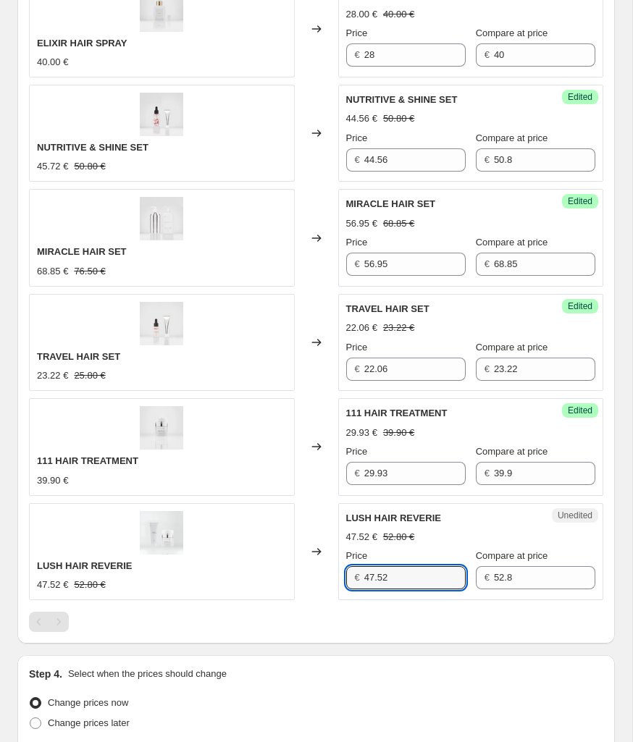
drag, startPoint x: 400, startPoint y: 576, endPoint x: 346, endPoint y: 577, distance: 54.3
click at [346, 577] on div "€ 47.52" at bounding box center [405, 577] width 119 height 23
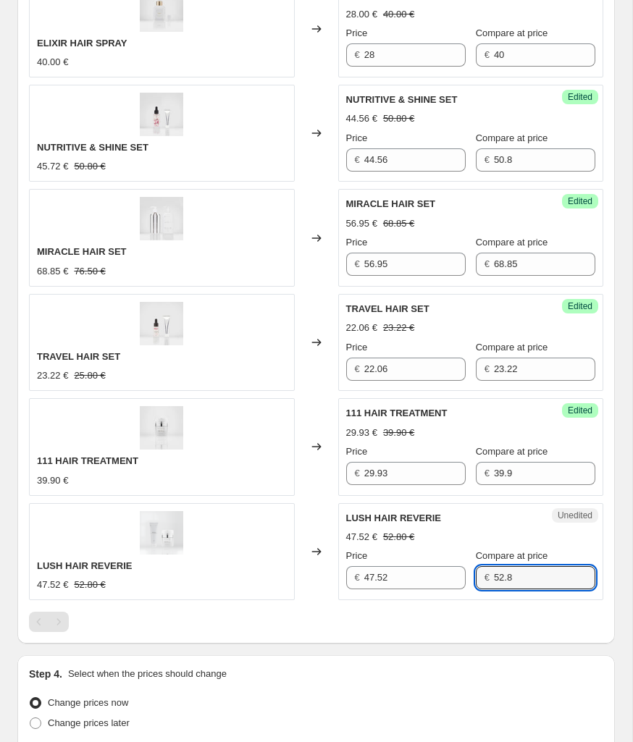
drag, startPoint x: 527, startPoint y: 577, endPoint x: 483, endPoint y: 579, distance: 43.5
click at [483, 579] on div "€ 52.8" at bounding box center [535, 577] width 119 height 23
paste input "47.52"
type input "47.52"
click at [401, 580] on input "47.52" at bounding box center [414, 577] width 101 height 23
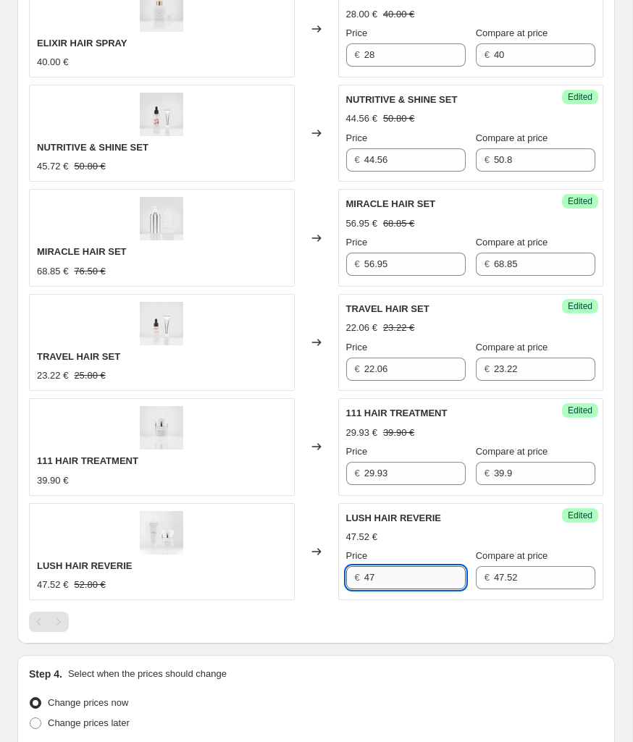
type input "4"
type input "38.54"
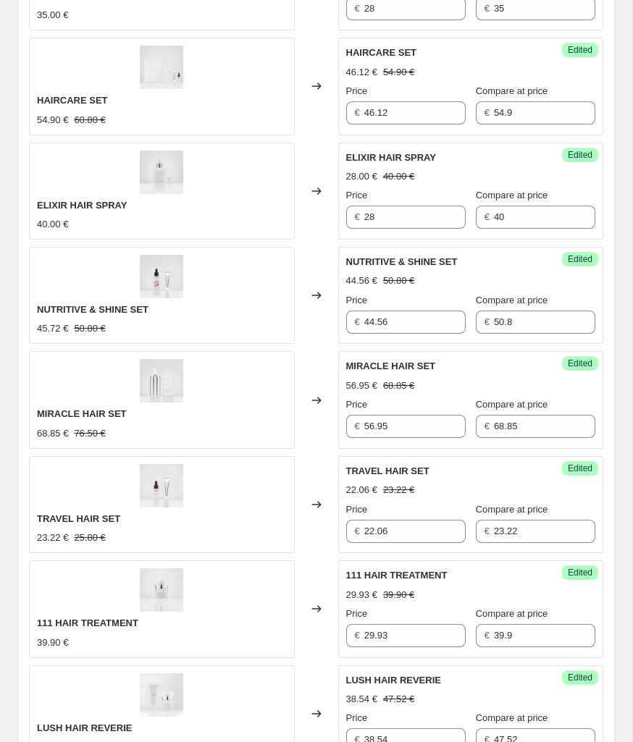
scroll to position [714, 0]
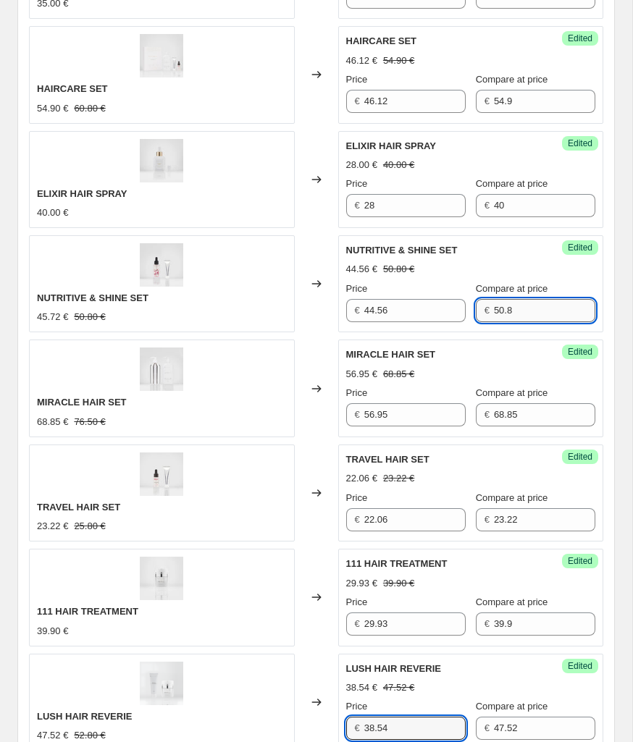
click at [559, 311] on input "50.8" at bounding box center [544, 310] width 101 height 23
type input "5"
type input "45.72"
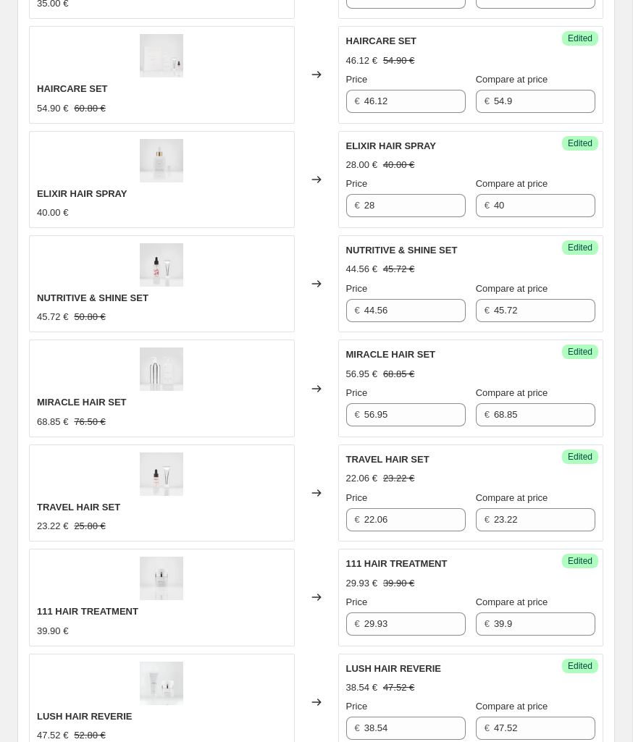
click at [560, 370] on div "56.95 € 68.85 €" at bounding box center [471, 374] width 250 height 14
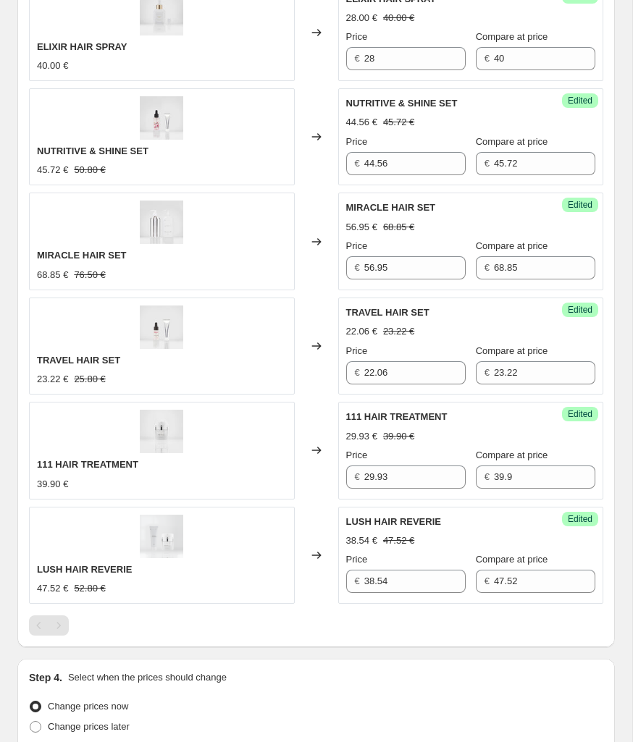
scroll to position [1020, 0]
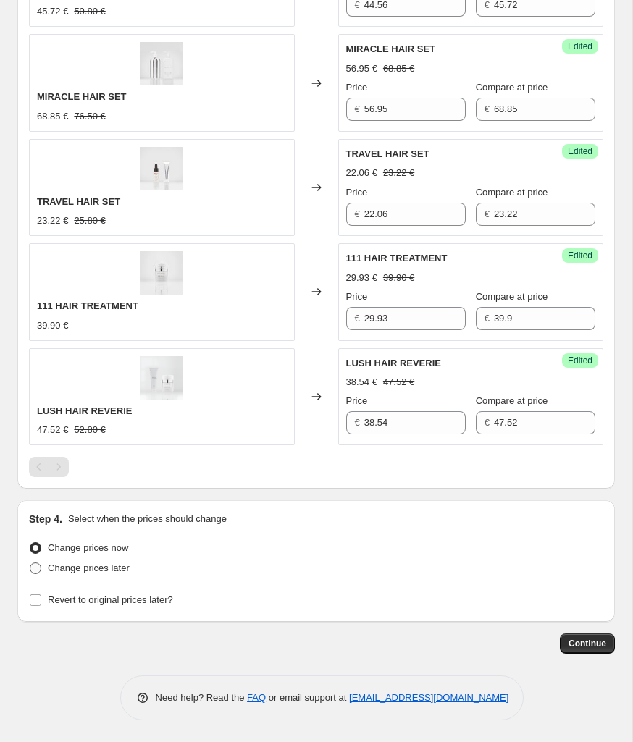
click at [109, 564] on span "Change prices later" at bounding box center [89, 567] width 82 height 11
click at [30, 563] on input "Change prices later" at bounding box center [30, 562] width 1 height 1
radio input "true"
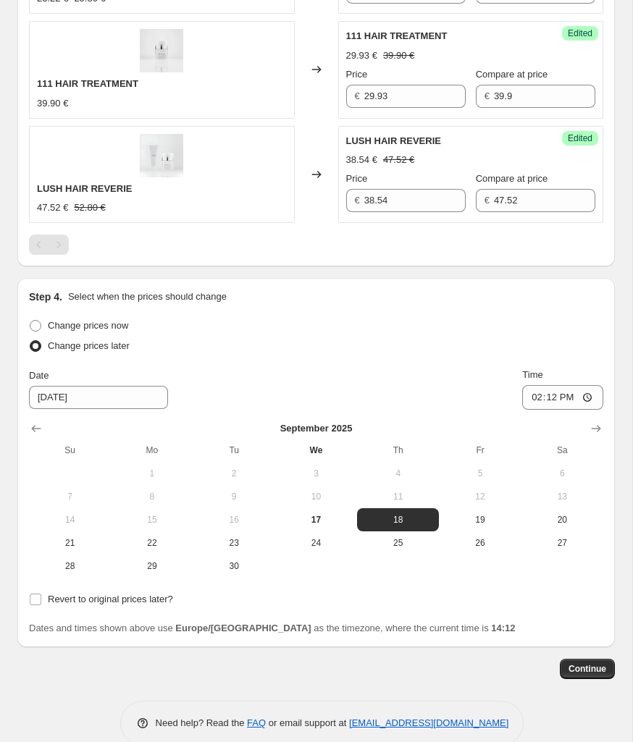
scroll to position [1246, 0]
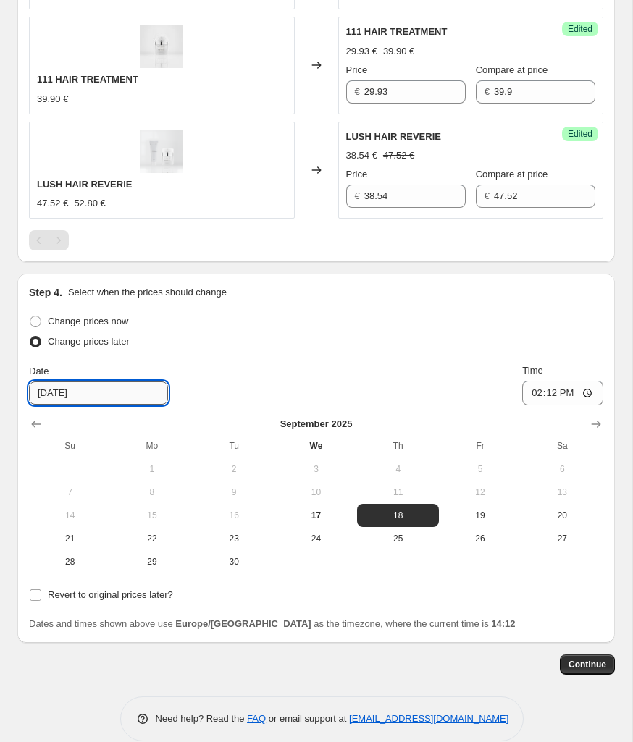
click at [108, 398] on input "[DATE]" at bounding box center [98, 392] width 139 height 23
click at [562, 392] on input "14:12" at bounding box center [562, 393] width 81 height 25
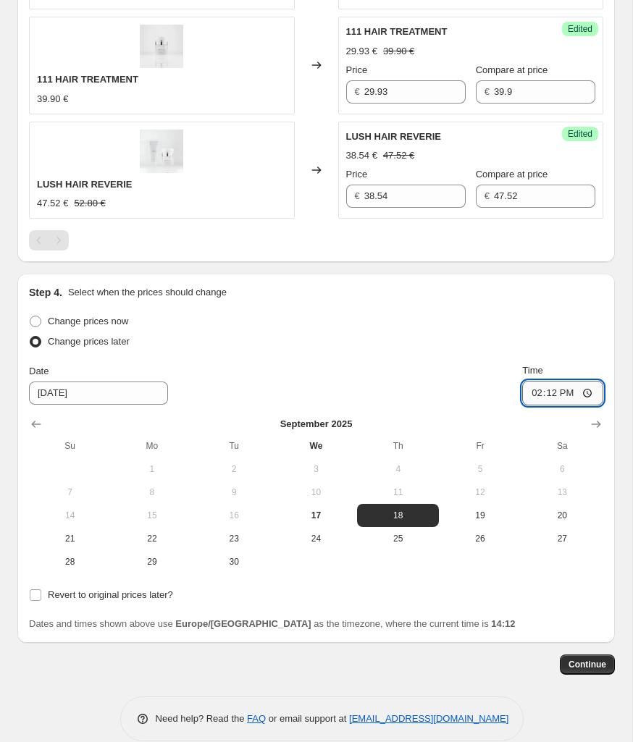
click at [549, 392] on input "14:12" at bounding box center [562, 393] width 81 height 25
click at [584, 392] on input "14:12" at bounding box center [562, 393] width 81 height 25
type input "10:00"
click at [574, 622] on div "Dates and times shown above use Europe/[GEOGRAPHIC_DATA] as the timezone, where…" at bounding box center [316, 624] width 574 height 14
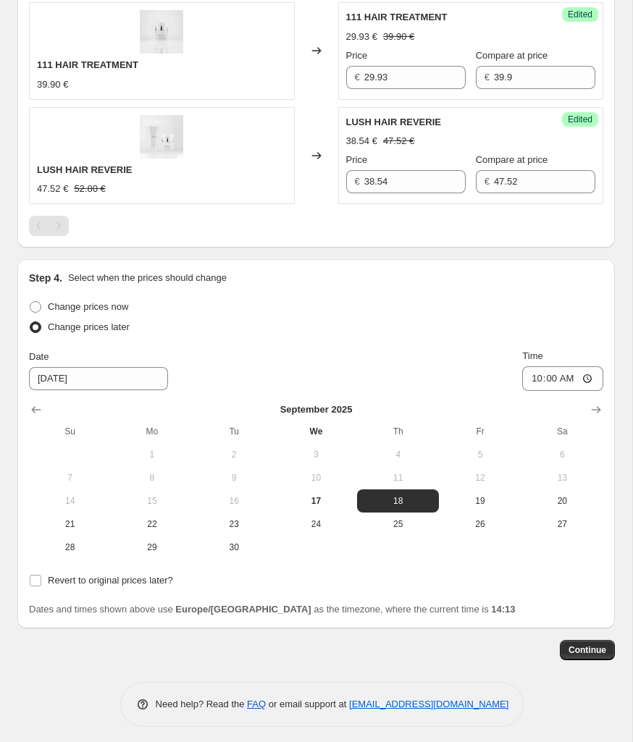
scroll to position [1267, 0]
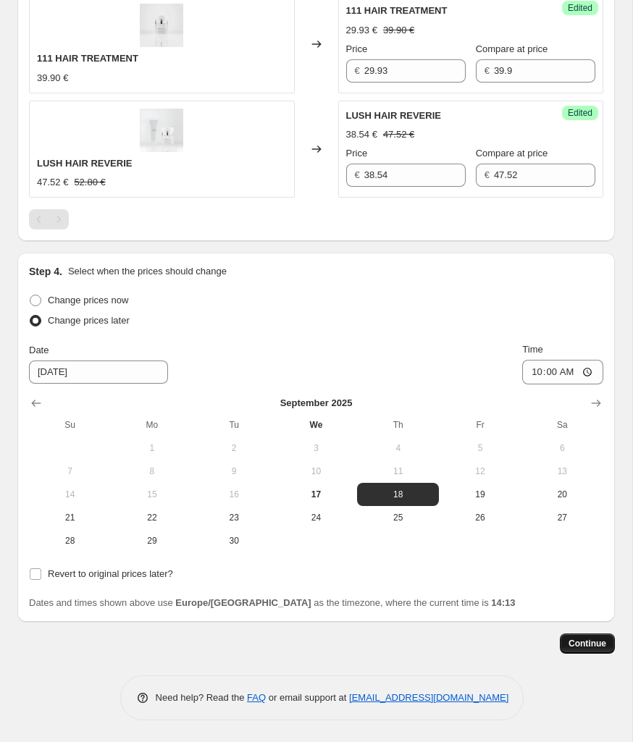
click at [579, 641] on span "Continue" at bounding box center [587, 644] width 38 height 12
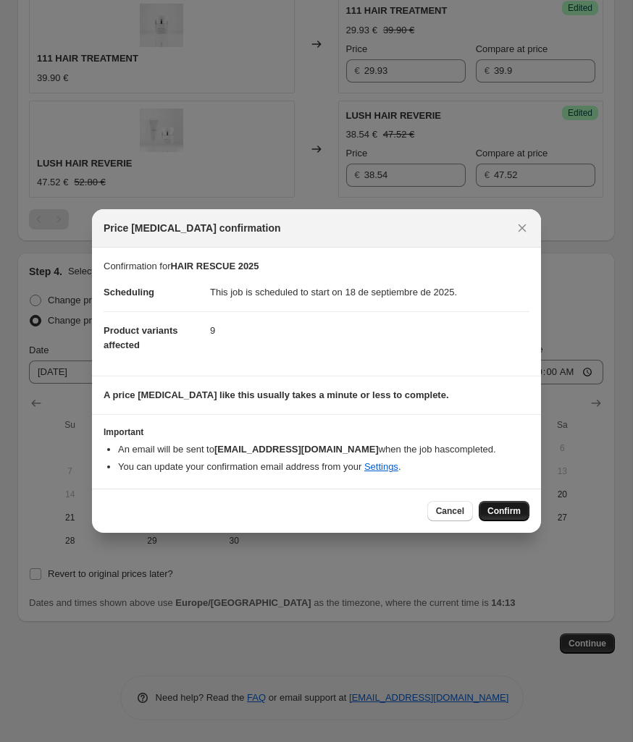
click at [512, 512] on span "Confirm" at bounding box center [503, 511] width 33 height 12
